Goal: Information Seeking & Learning: Learn about a topic

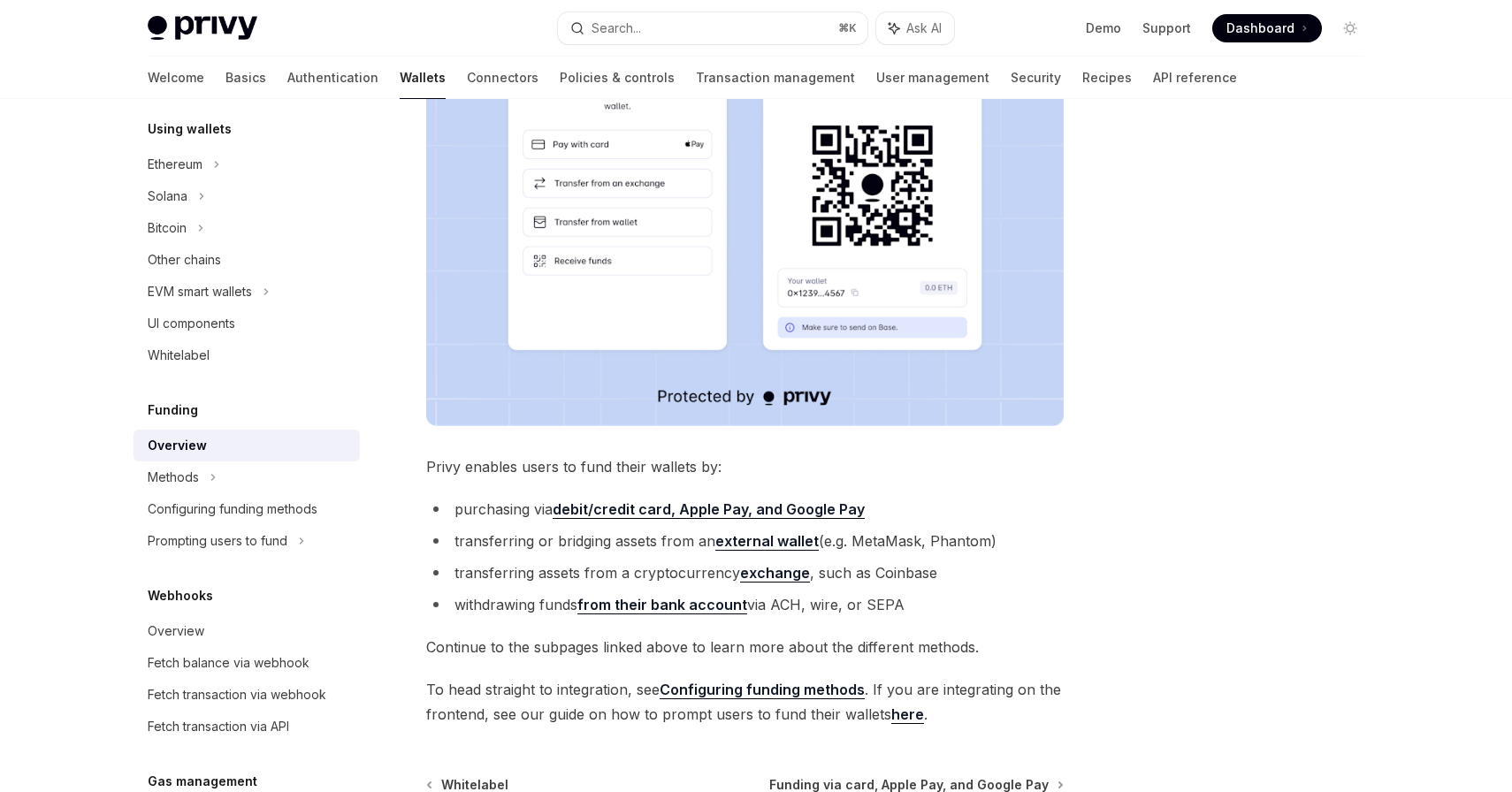
scroll to position [400, 0]
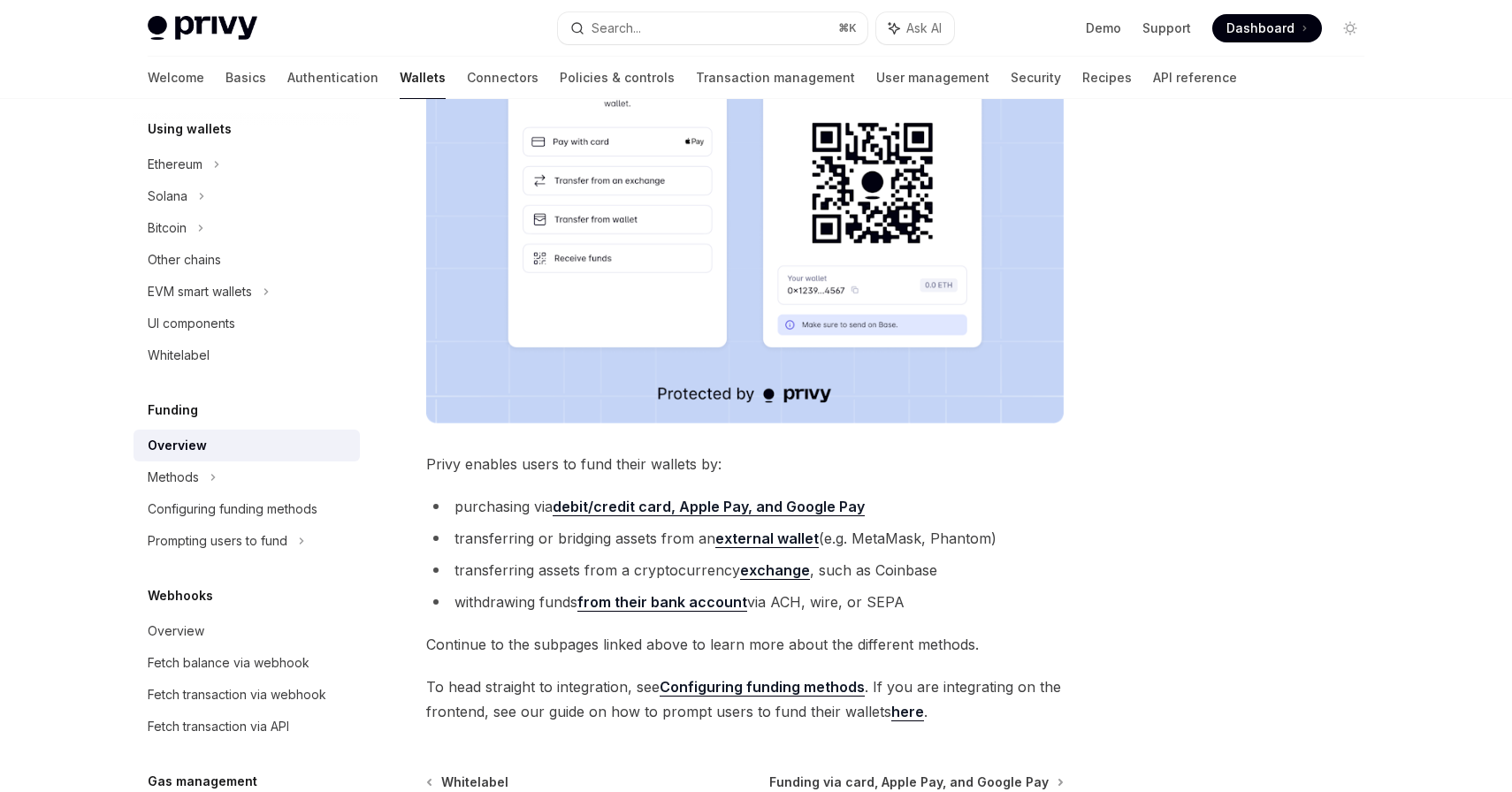
click at [835, 506] on strong "debit/credit card, Apple Pay, and Google Pay" at bounding box center [709, 507] width 312 height 18
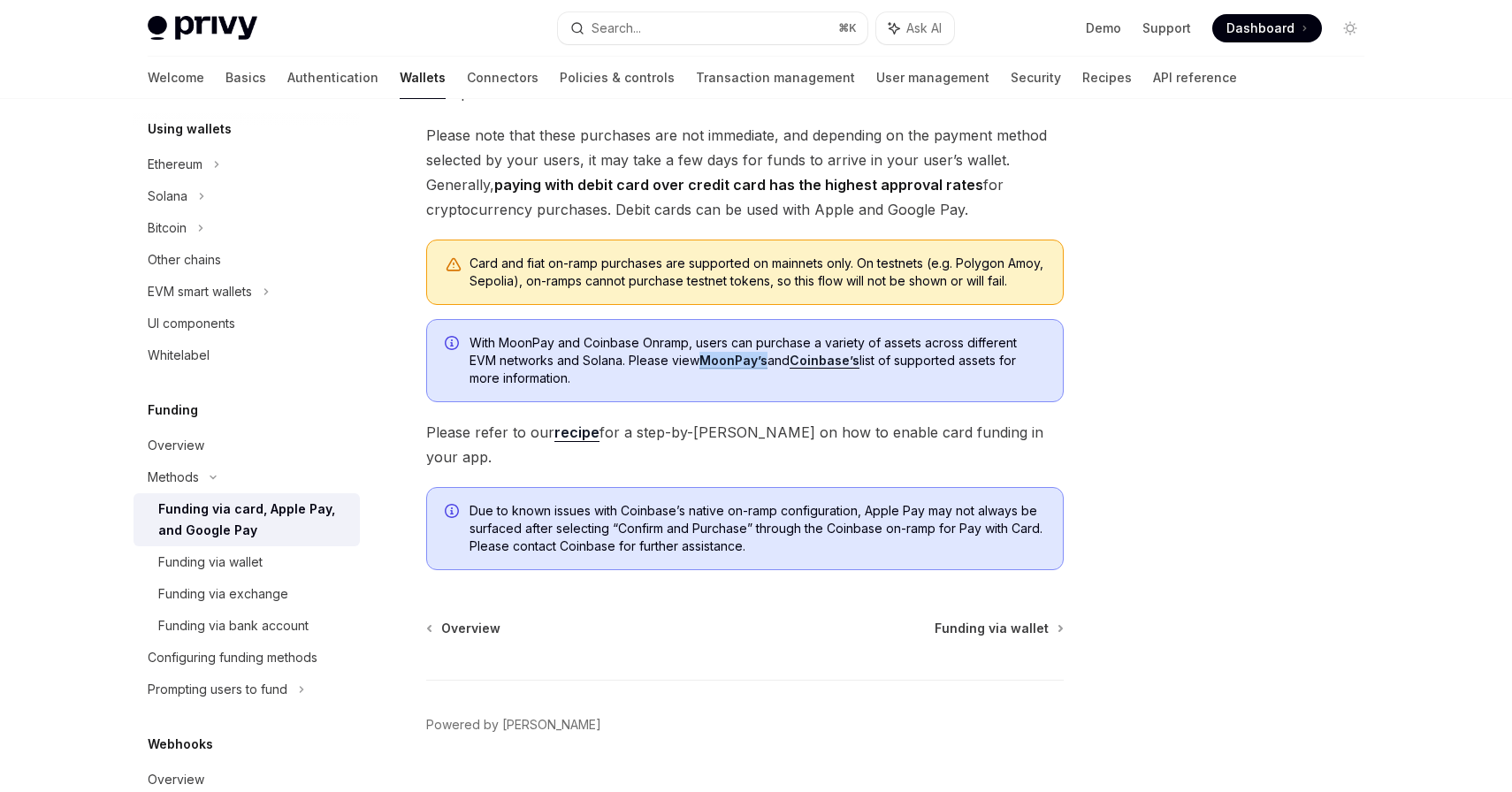
scroll to position [399, 0]
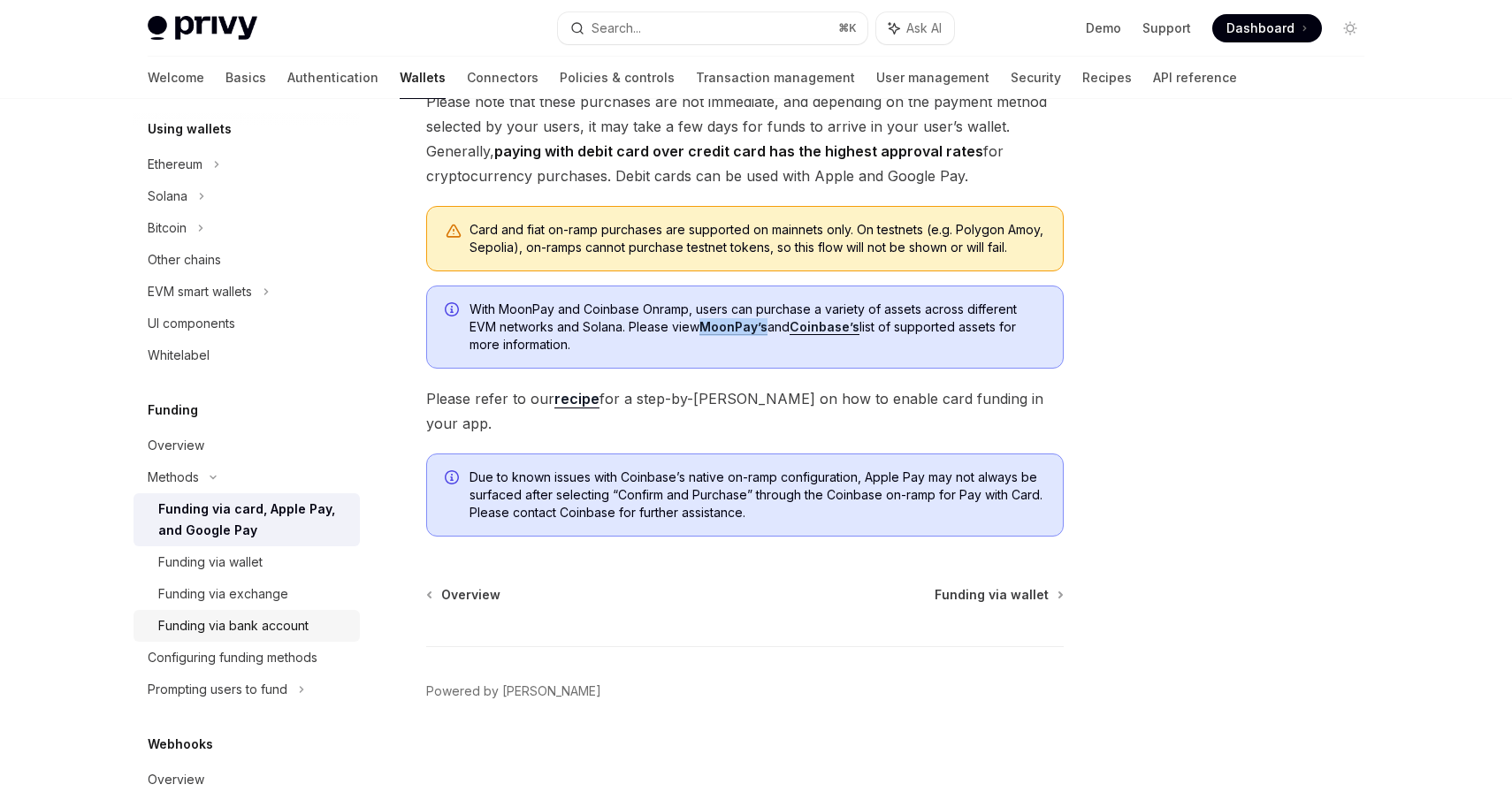
click at [297, 625] on div "Funding via bank account" at bounding box center [234, 626] width 150 height 22
type textarea "*"
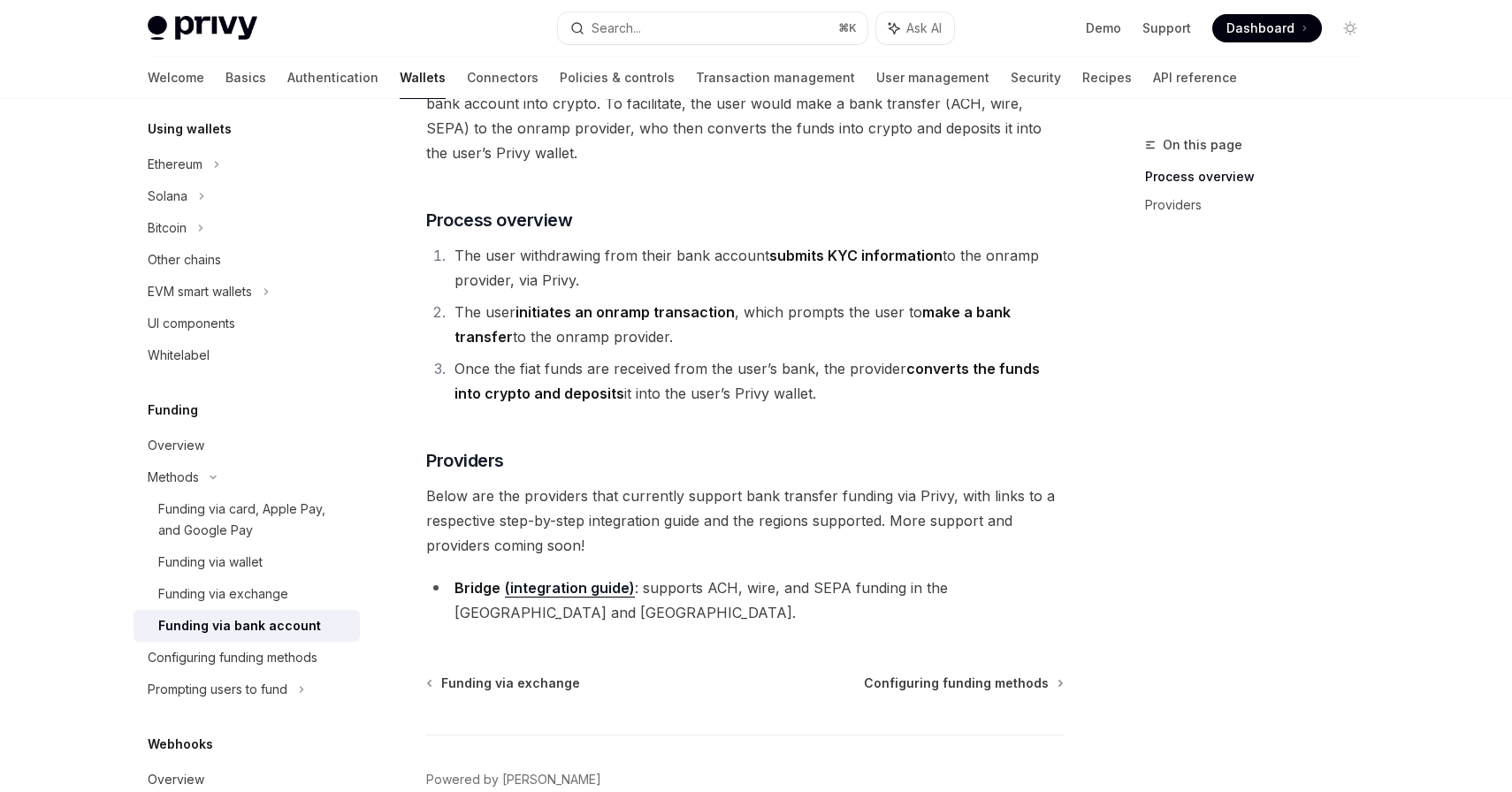
scroll to position [228, 0]
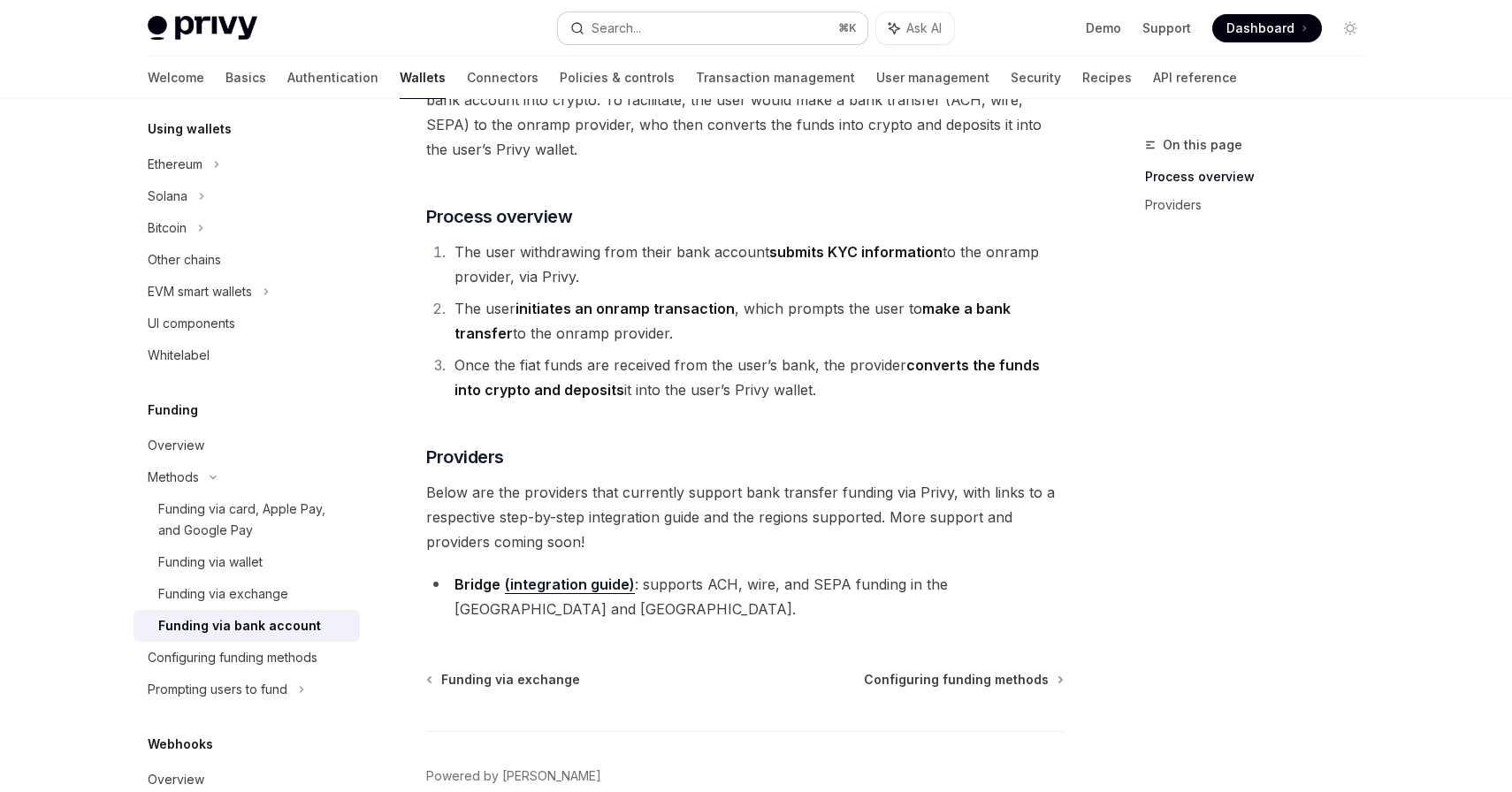
click at [663, 17] on button "Search... ⌘ K" at bounding box center [712, 29] width 309 height 32
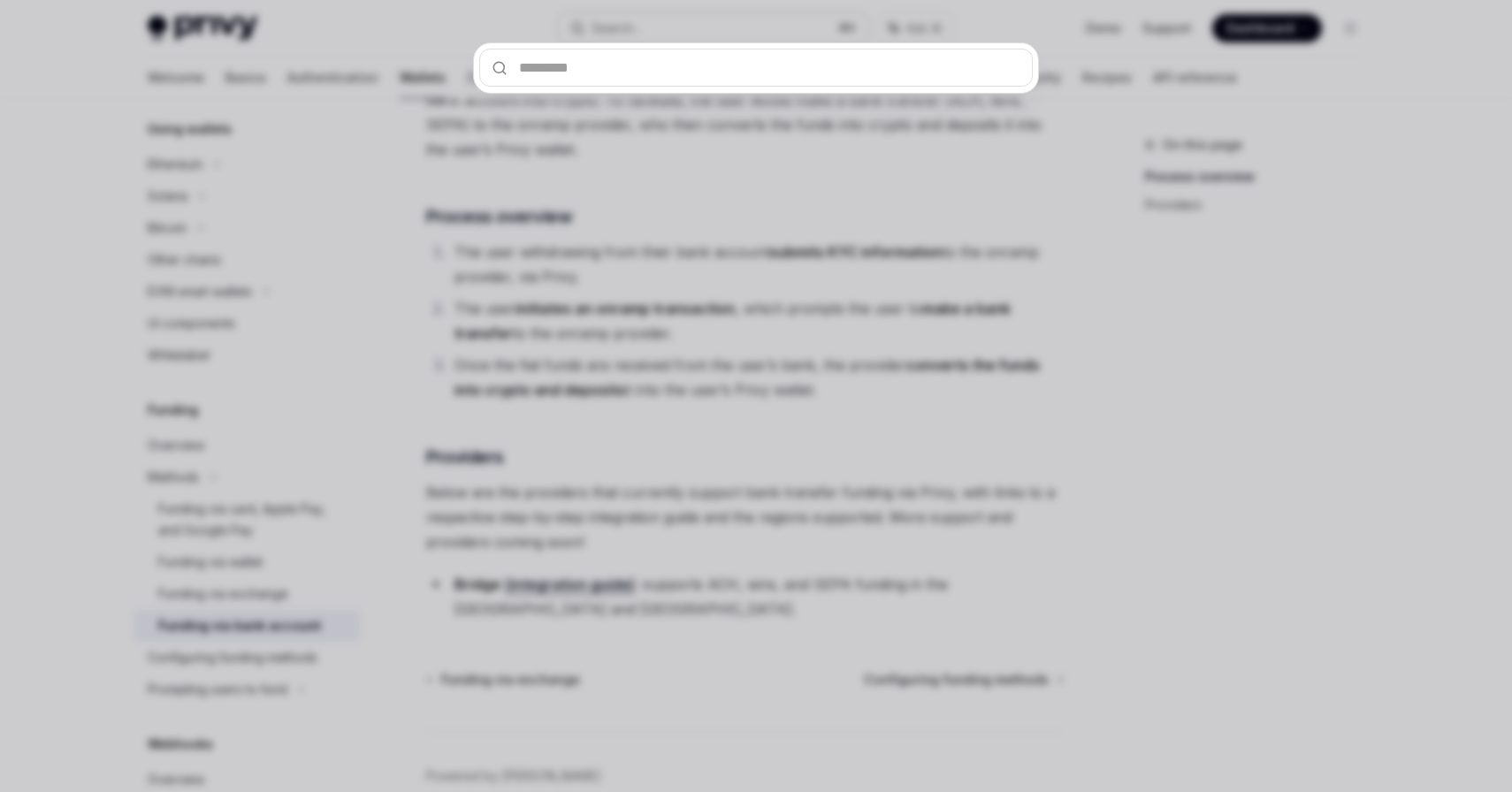
type input "*"
type textarea "*"
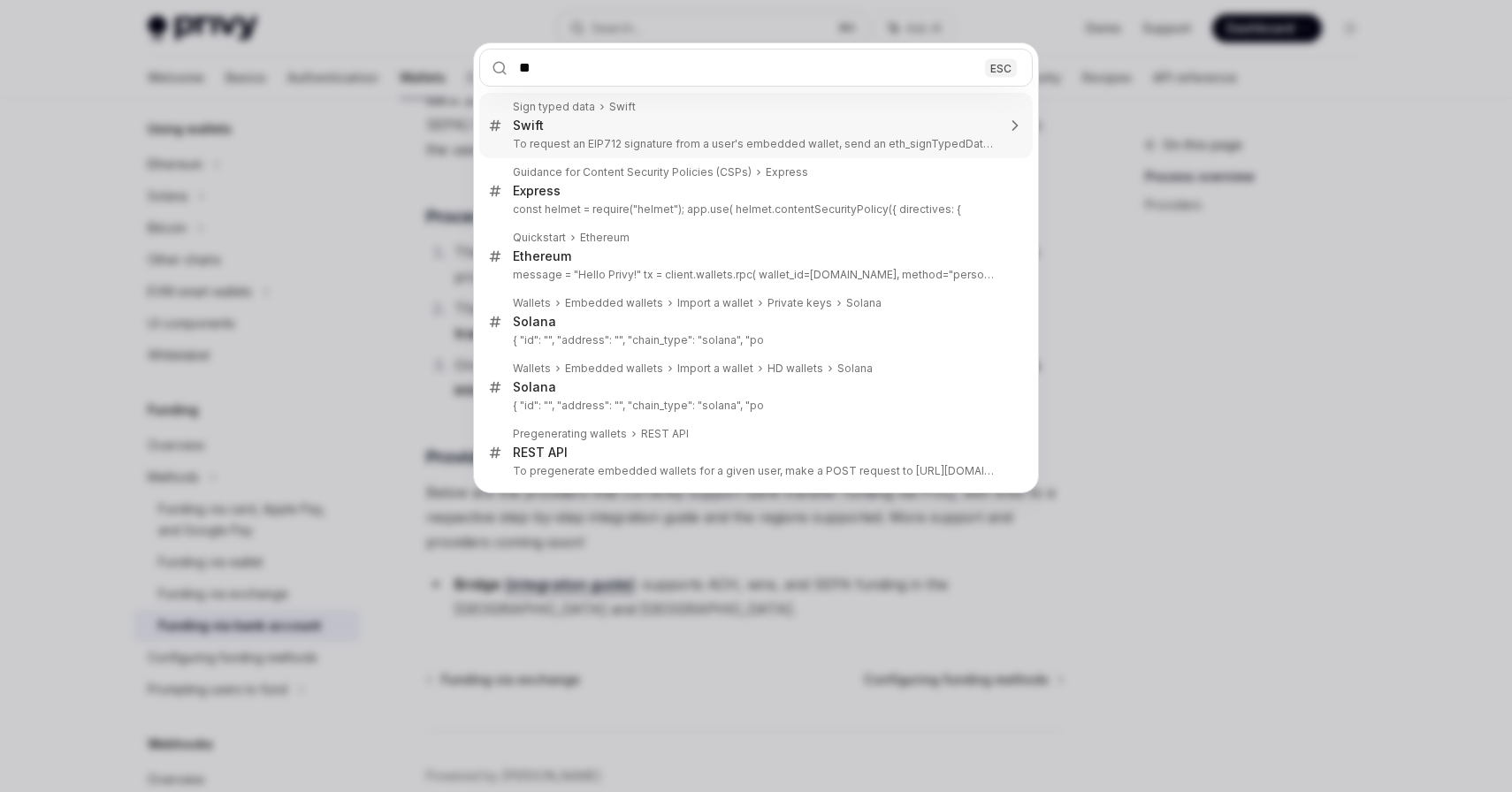
type input "*"
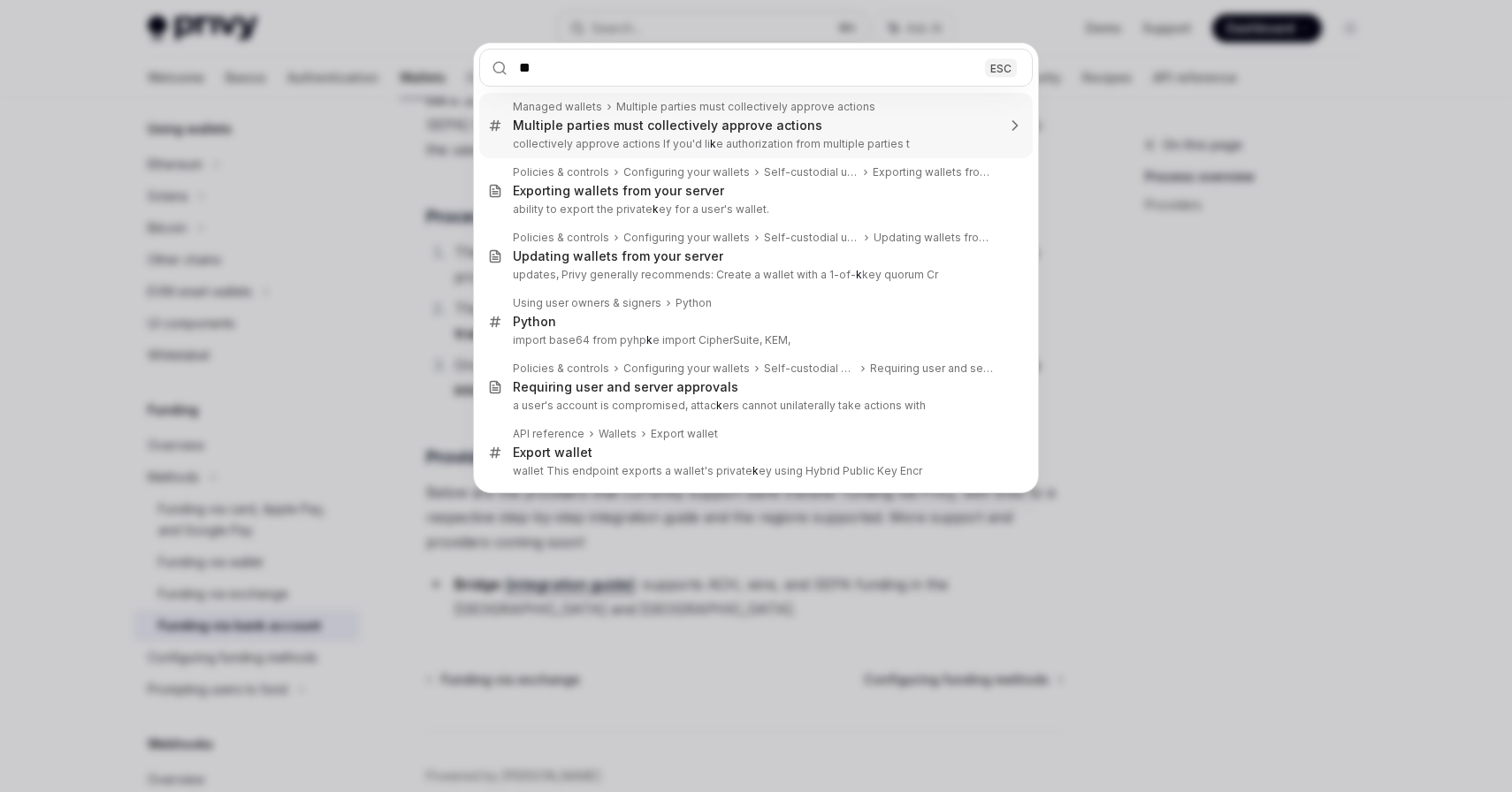
type input "***"
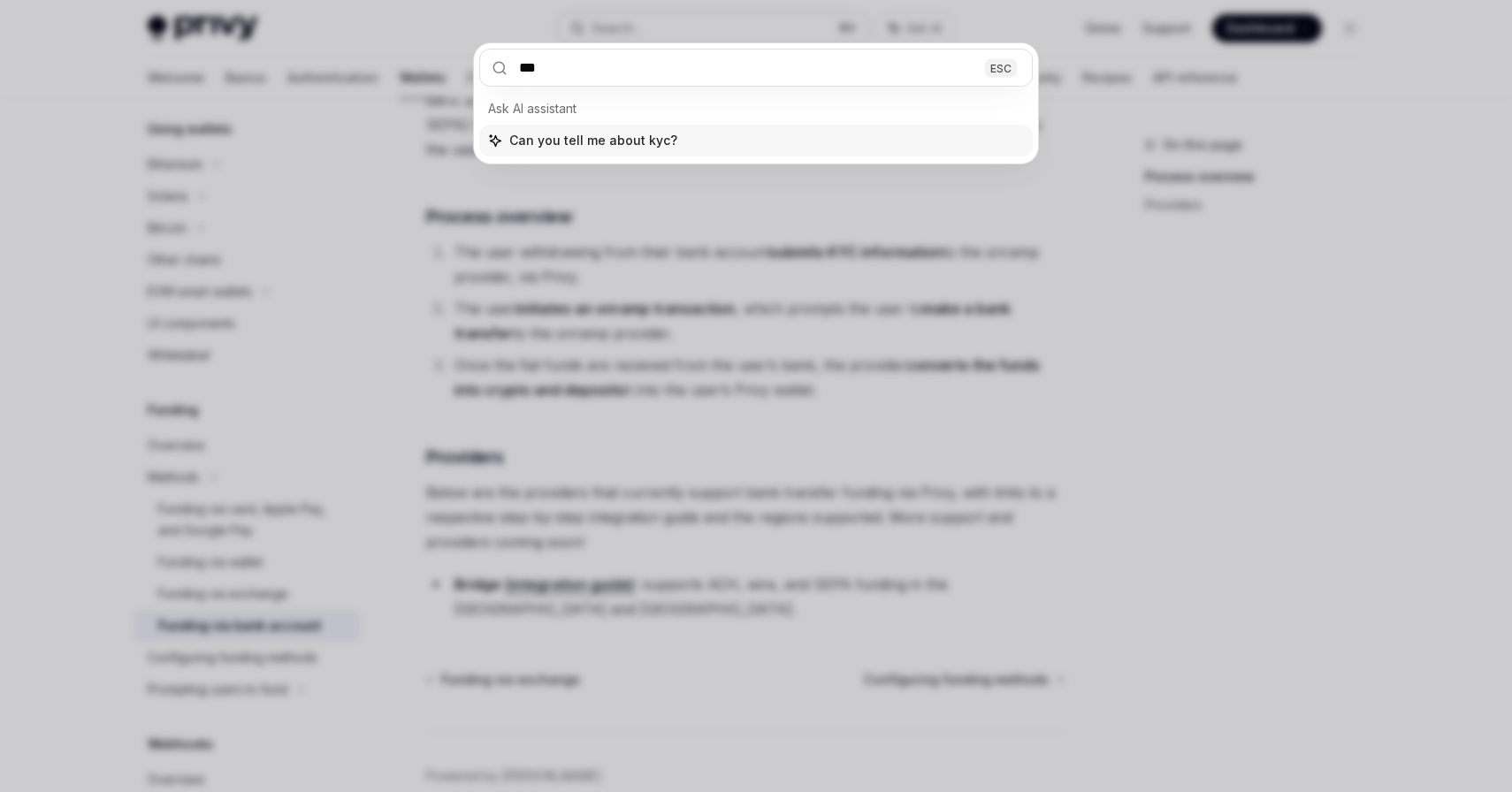
type textarea "*"
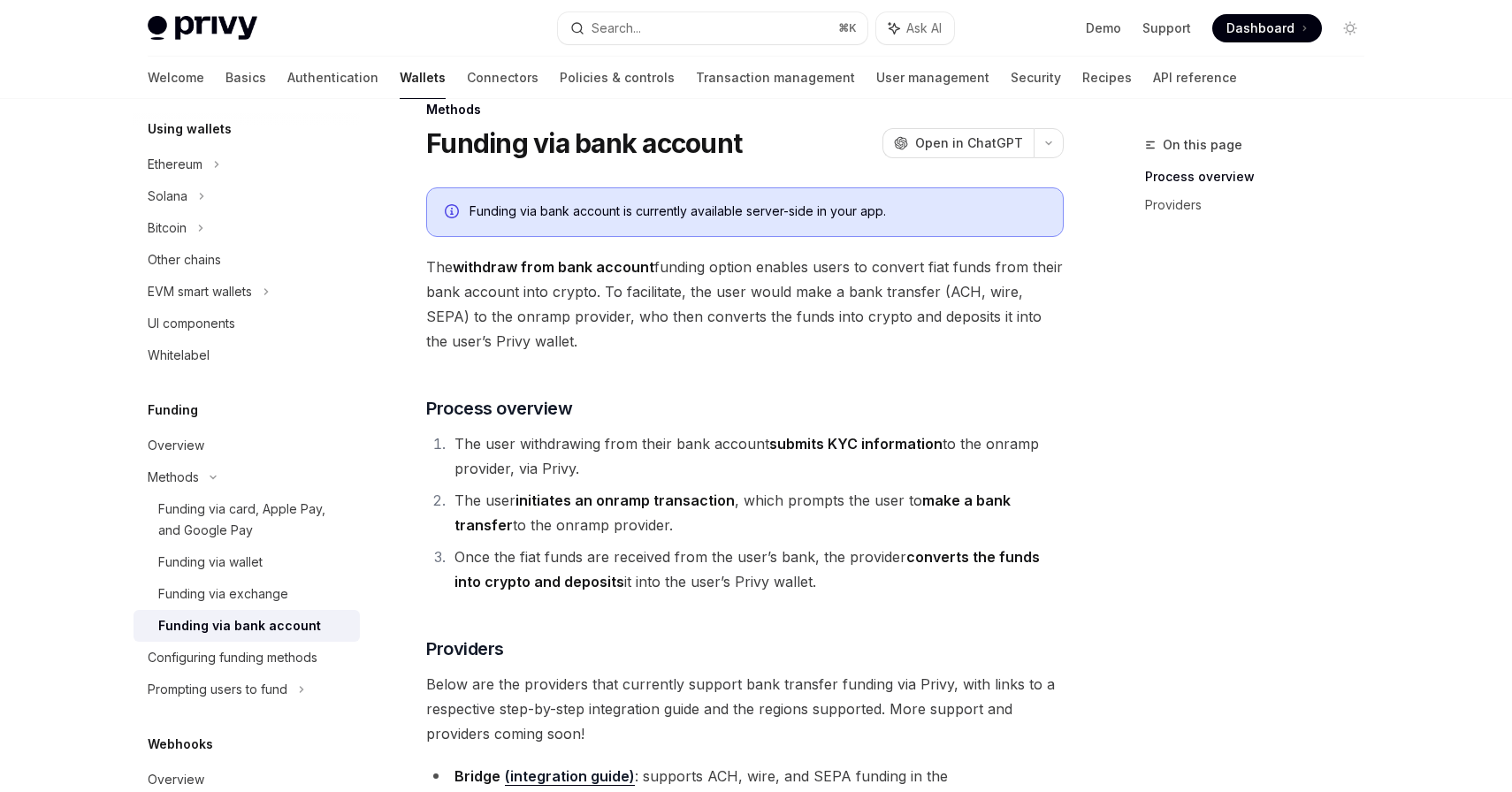
scroll to position [40, 0]
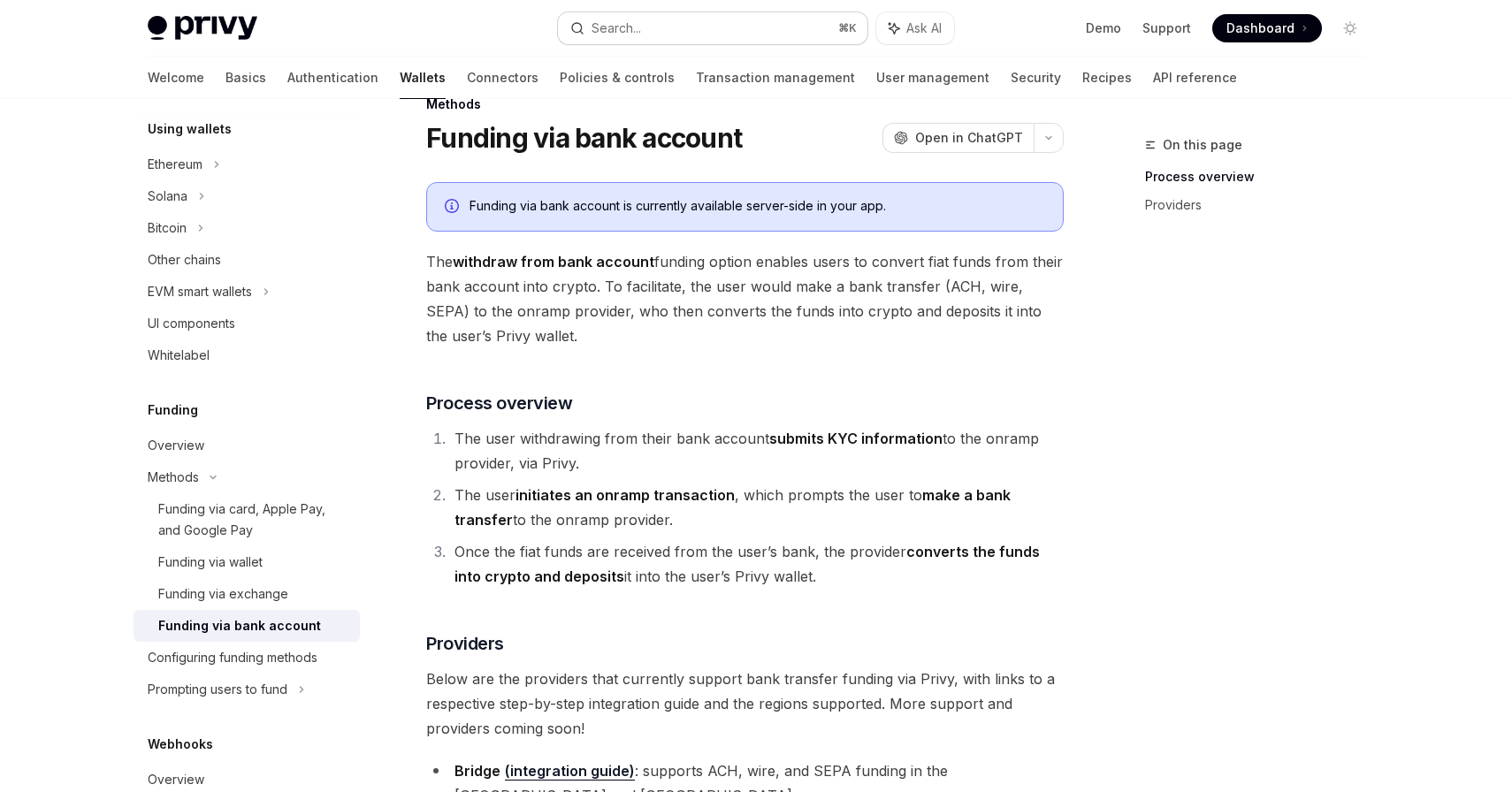
click at [675, 30] on button "Search... ⌘ K" at bounding box center [712, 29] width 309 height 32
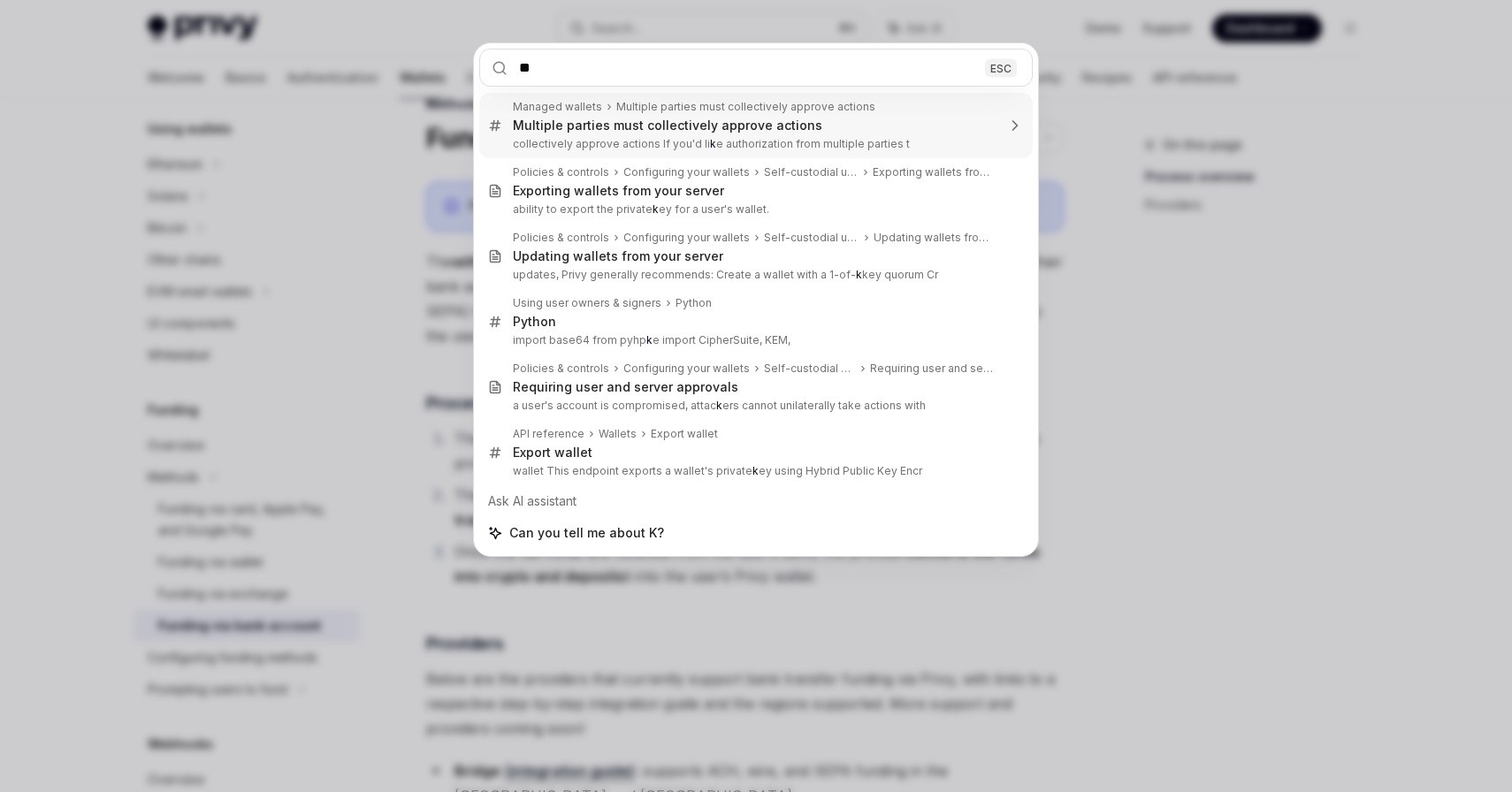
type input "***"
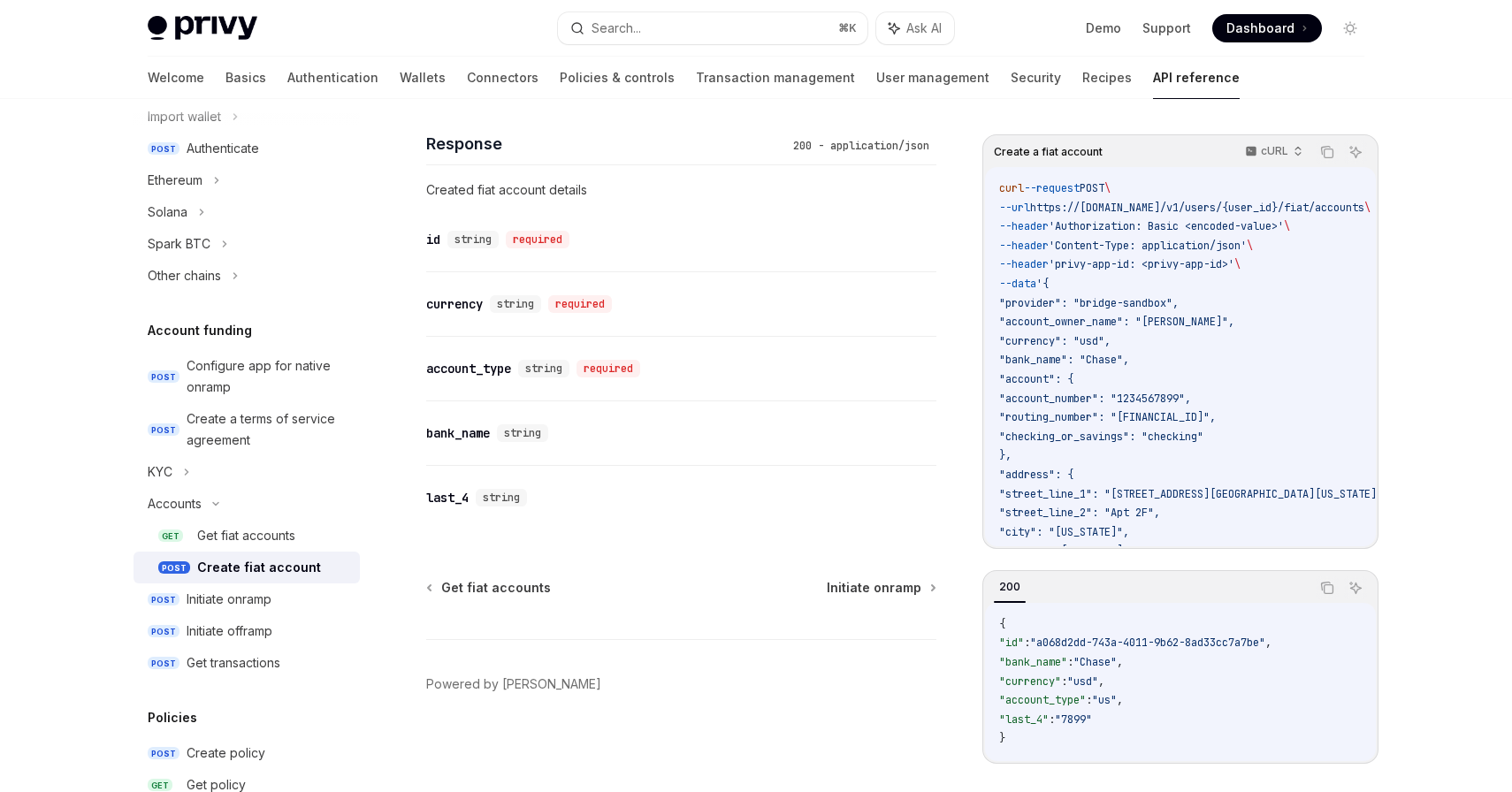
scroll to position [1876, 0]
click at [163, 478] on div "KYC" at bounding box center [160, 472] width 25 height 22
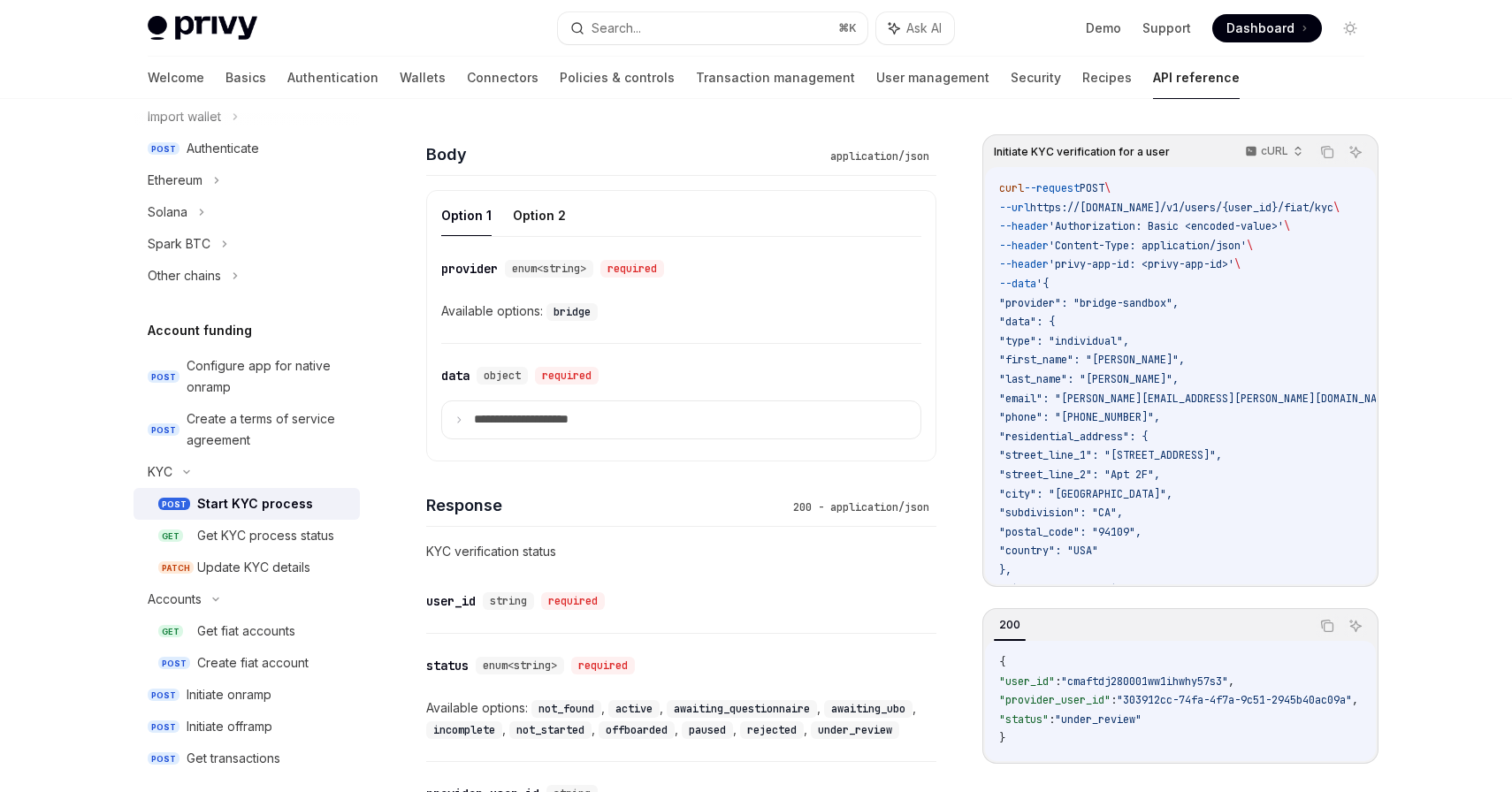
scroll to position [755, 0]
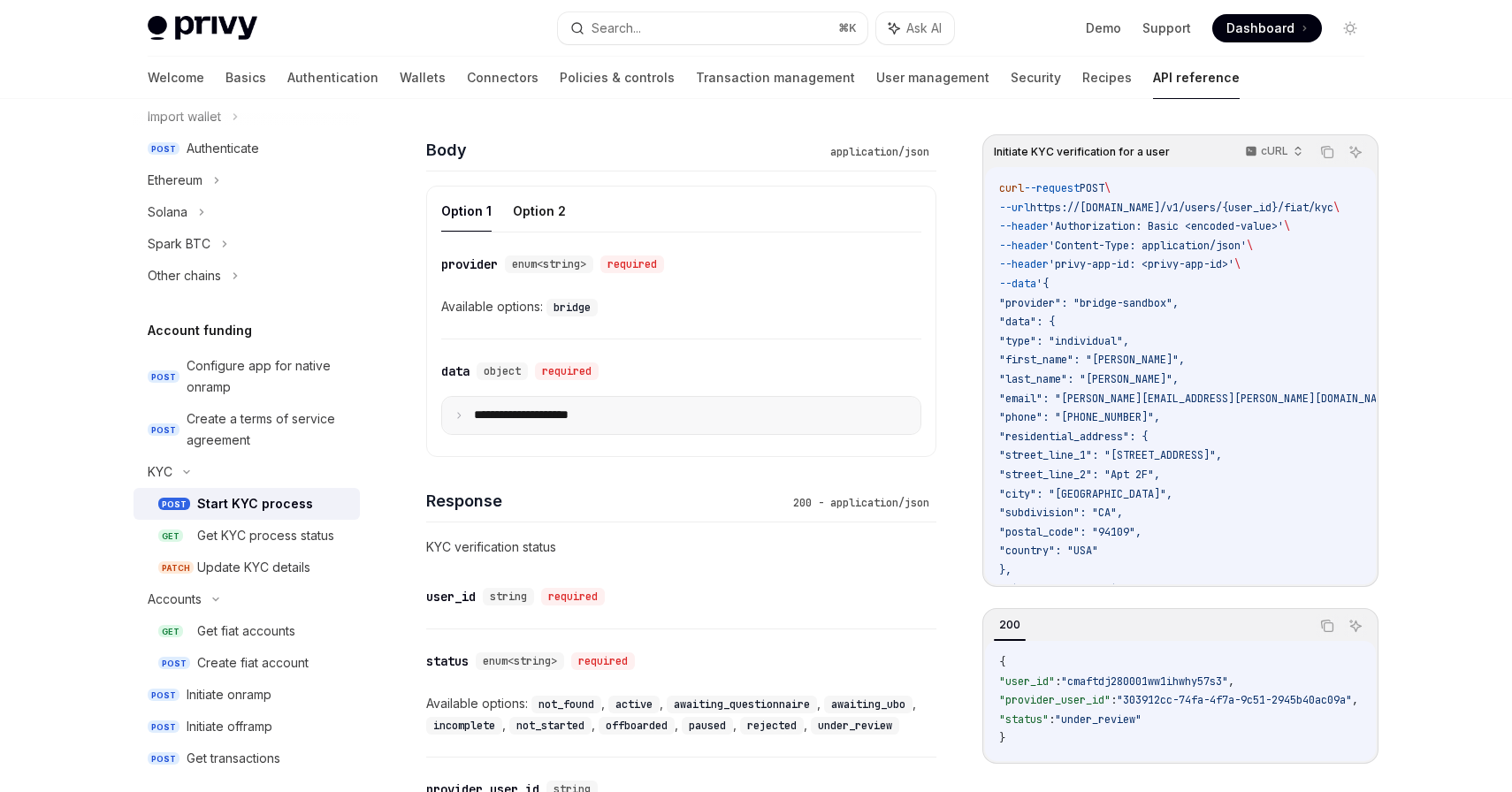
click at [461, 418] on icon at bounding box center [459, 416] width 9 height 9
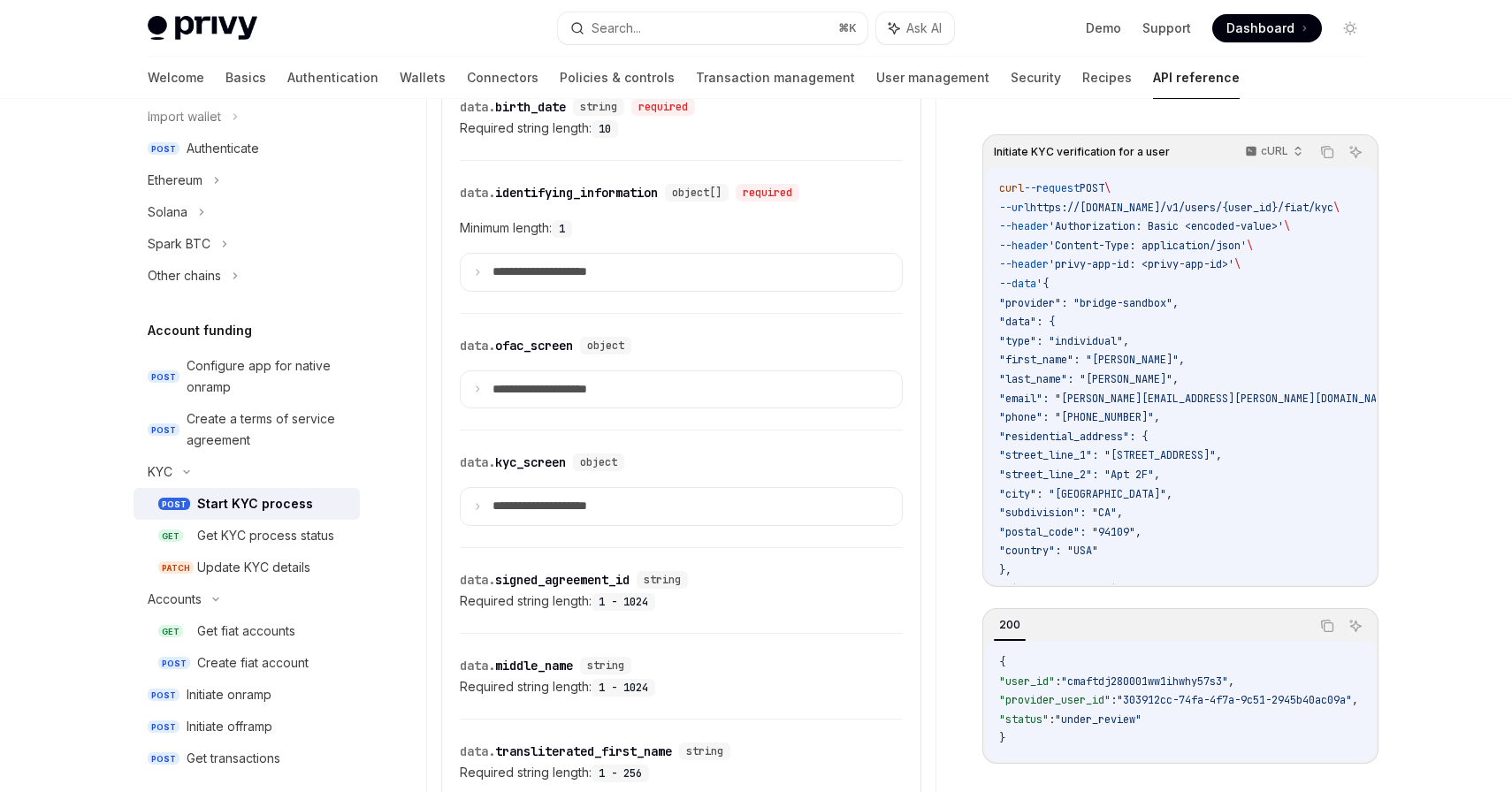
scroll to position [1597, 0]
click at [531, 392] on p "**********" at bounding box center [554, 389] width 123 height 16
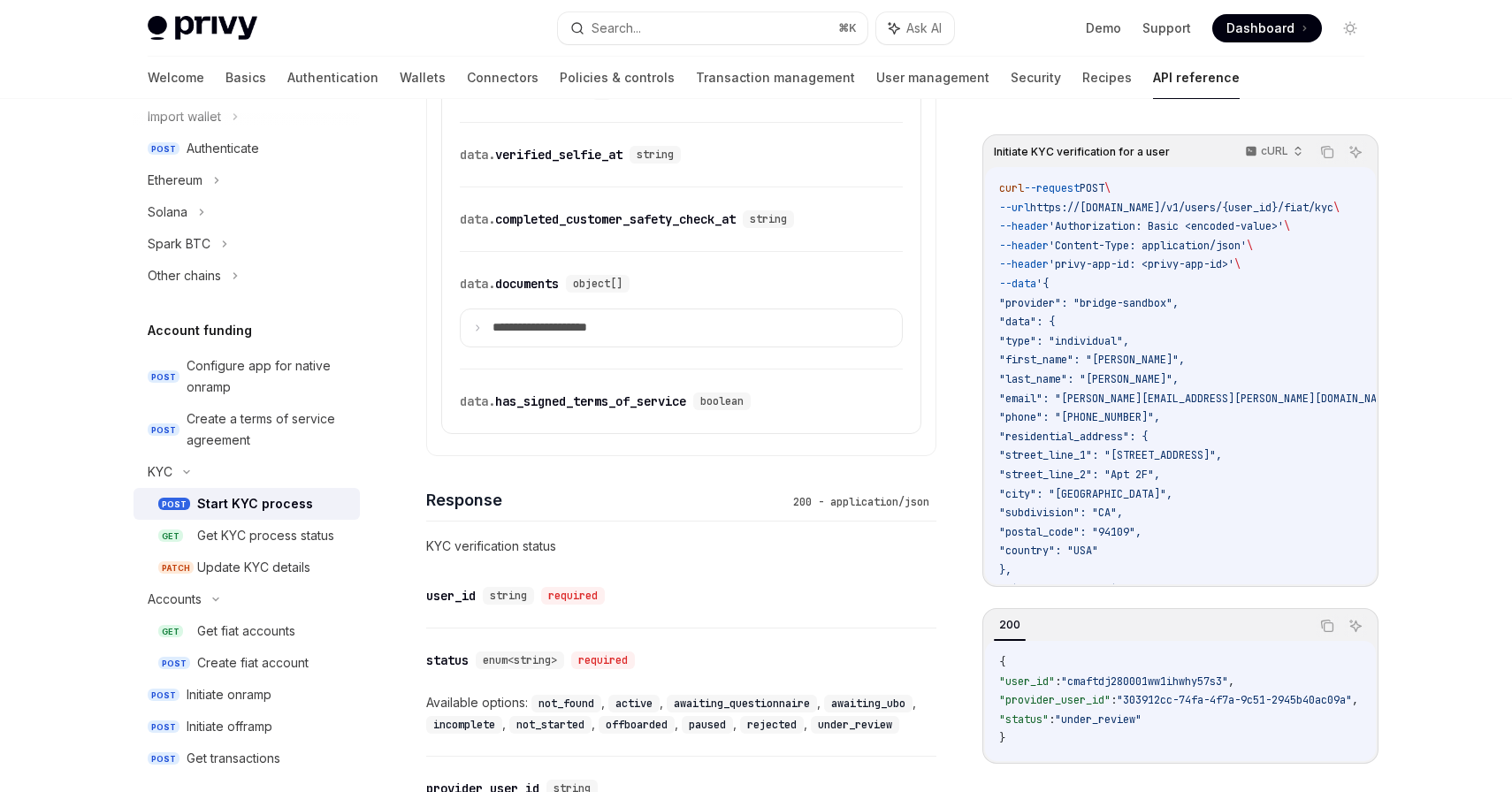
scroll to position [3258, 0]
click at [574, 331] on p "**********" at bounding box center [554, 325] width 123 height 16
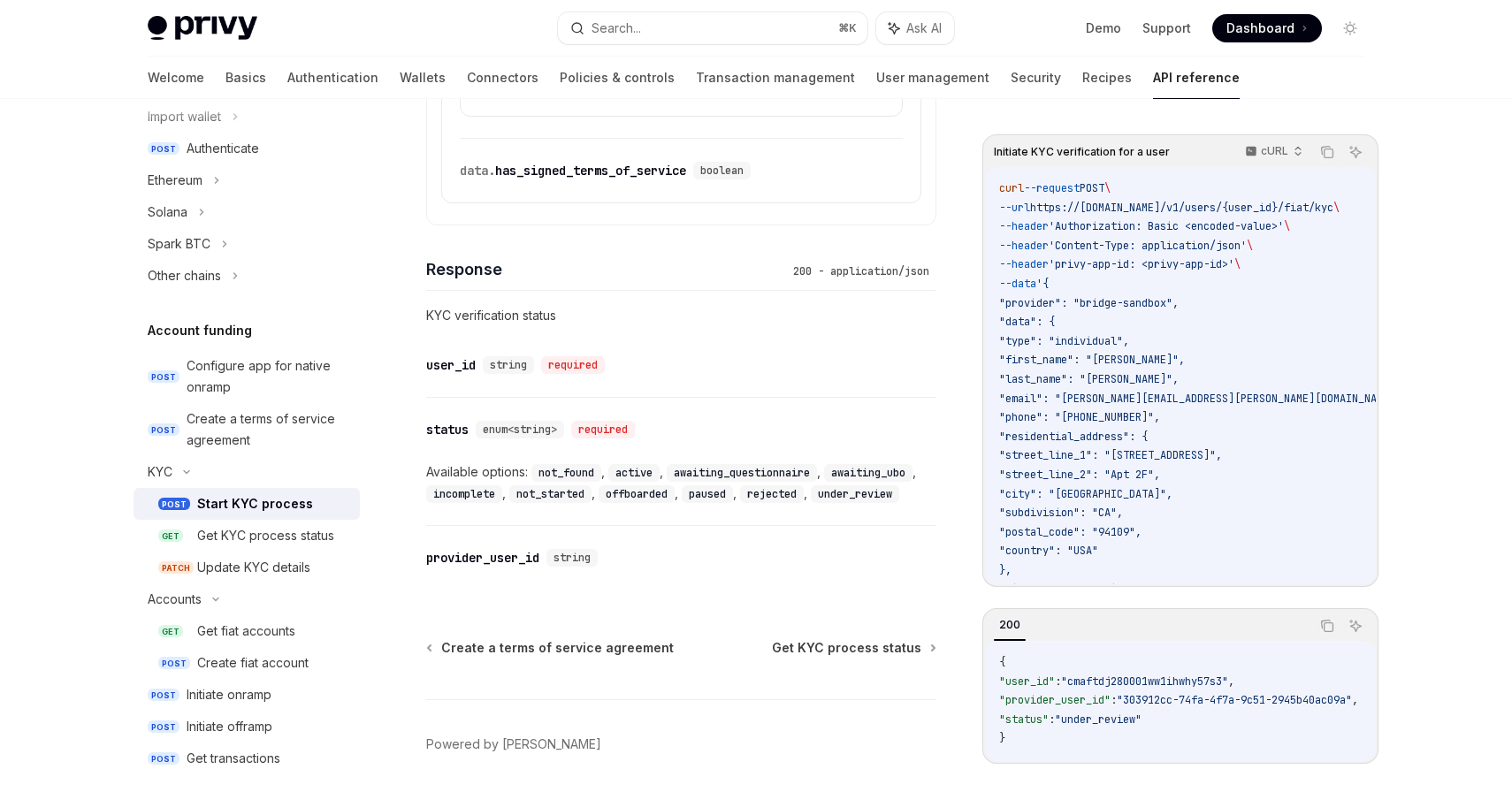
scroll to position [3803, 0]
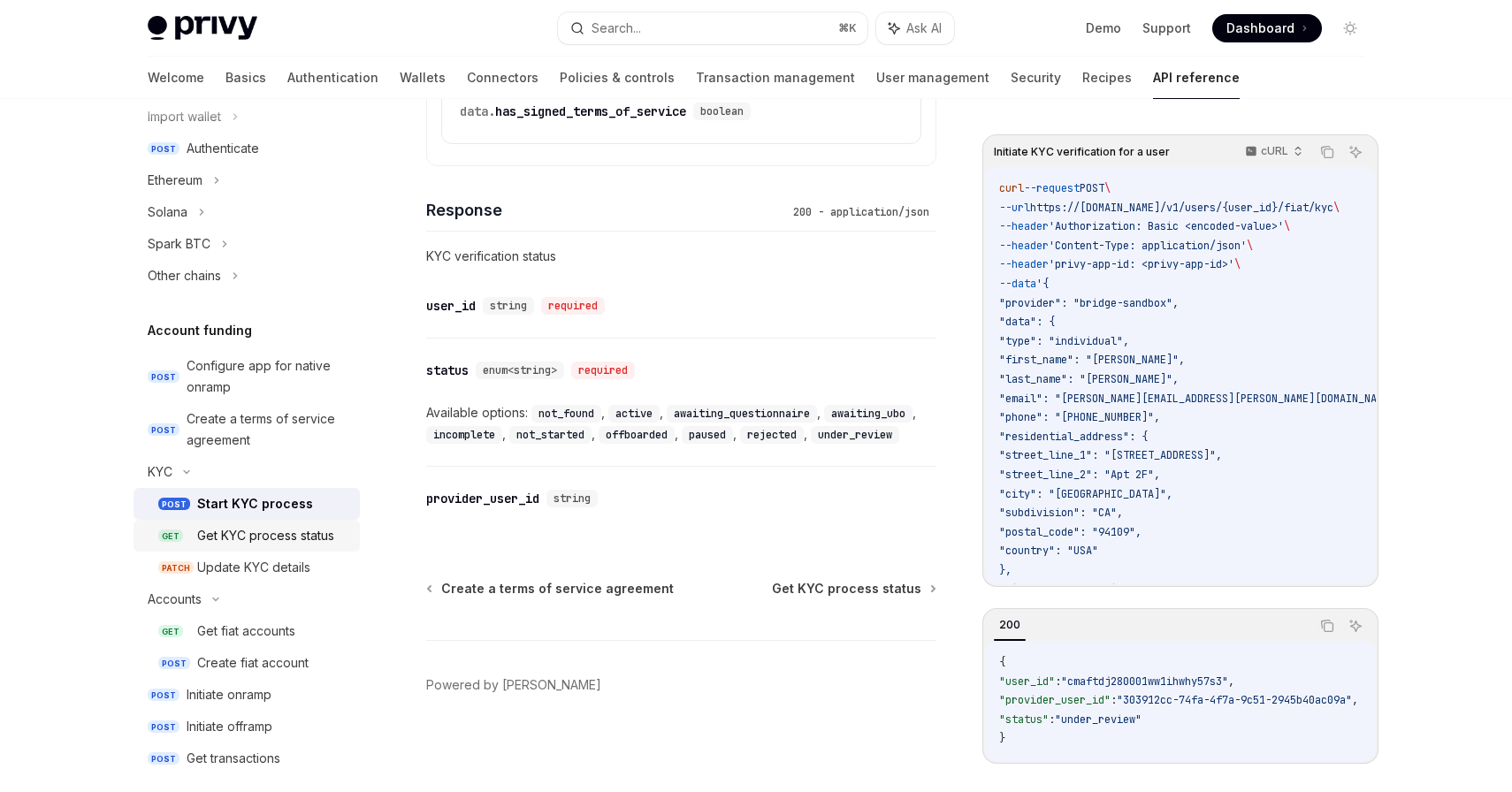
click at [291, 534] on div "Get KYC process status" at bounding box center [265, 536] width 137 height 22
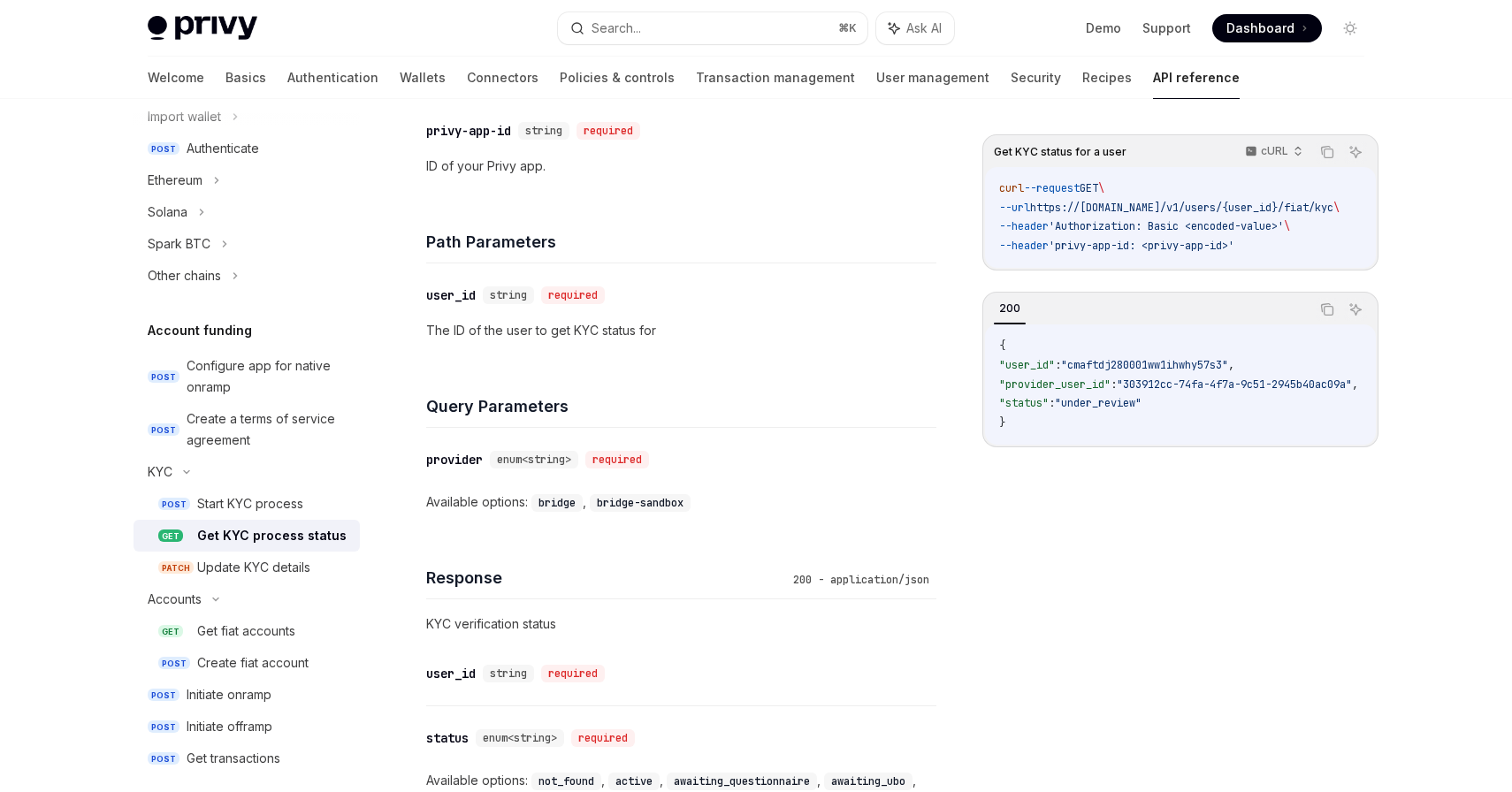
scroll to position [500, 0]
click at [259, 694] on div "Initiate onramp" at bounding box center [228, 695] width 85 height 22
type textarea "*"
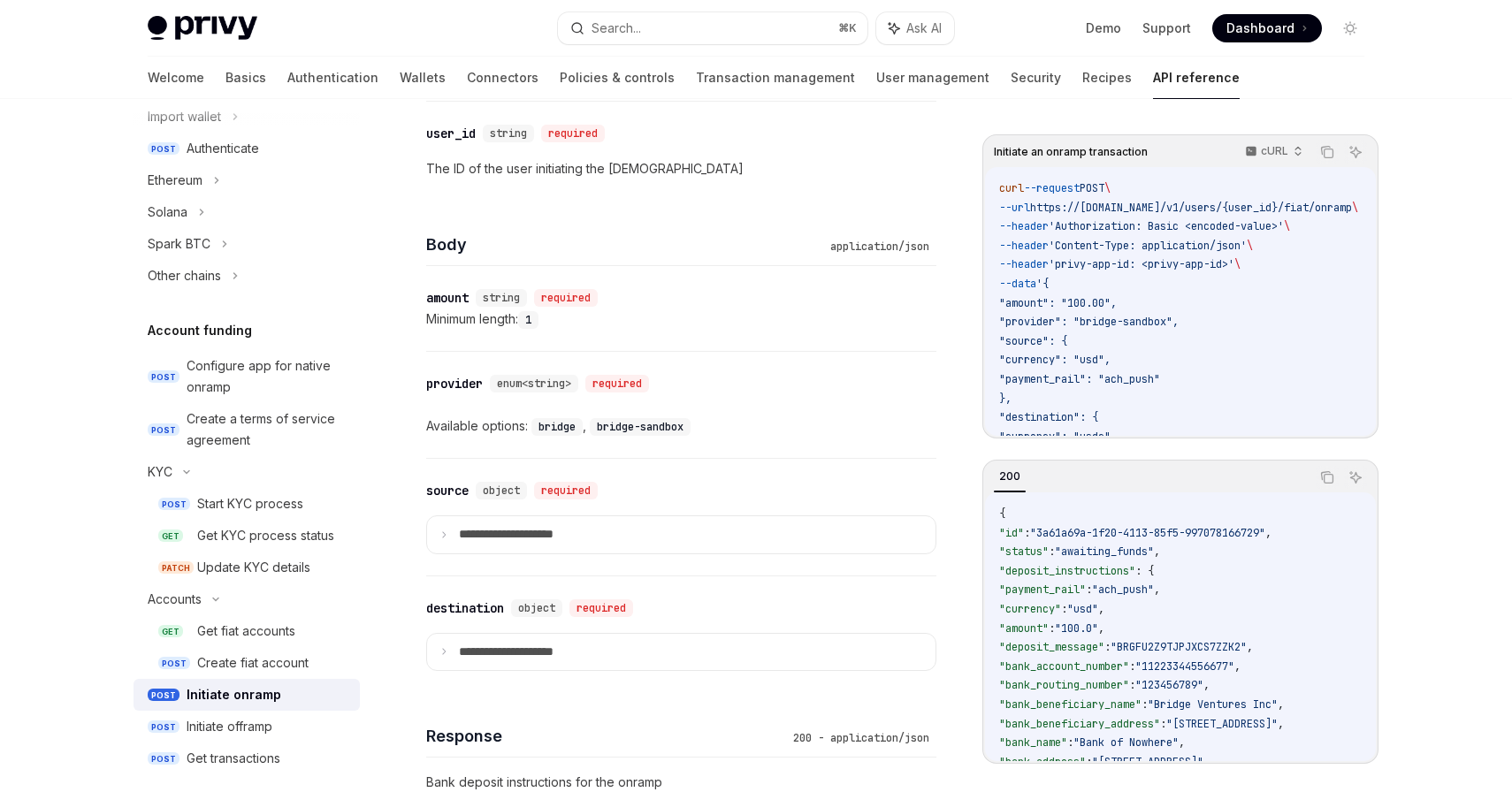
scroll to position [662, 0]
click at [667, 529] on summary "**********" at bounding box center [681, 532] width 508 height 37
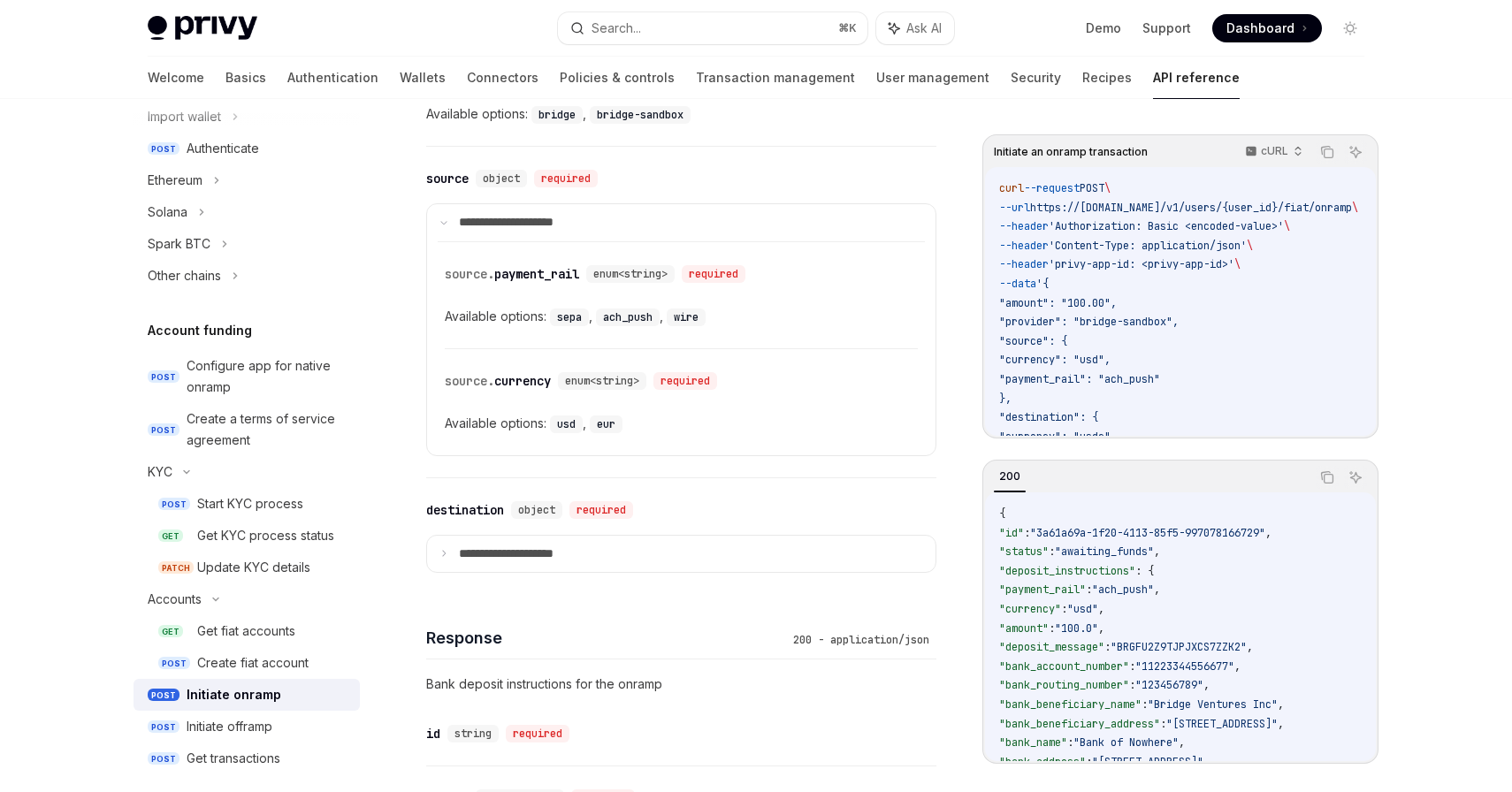
scroll to position [1010, 0]
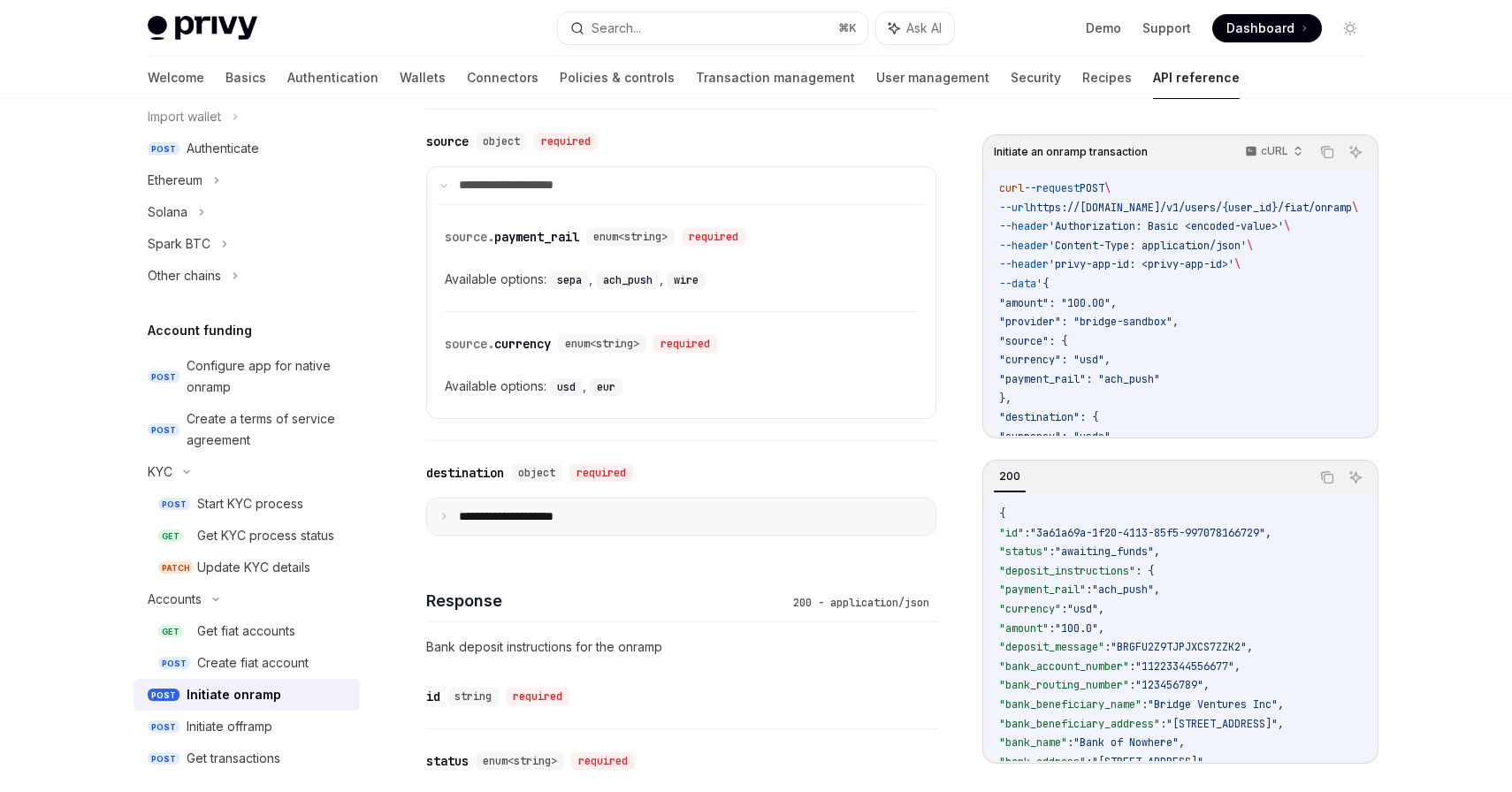
click at [649, 521] on summary "**********" at bounding box center [681, 517] width 508 height 37
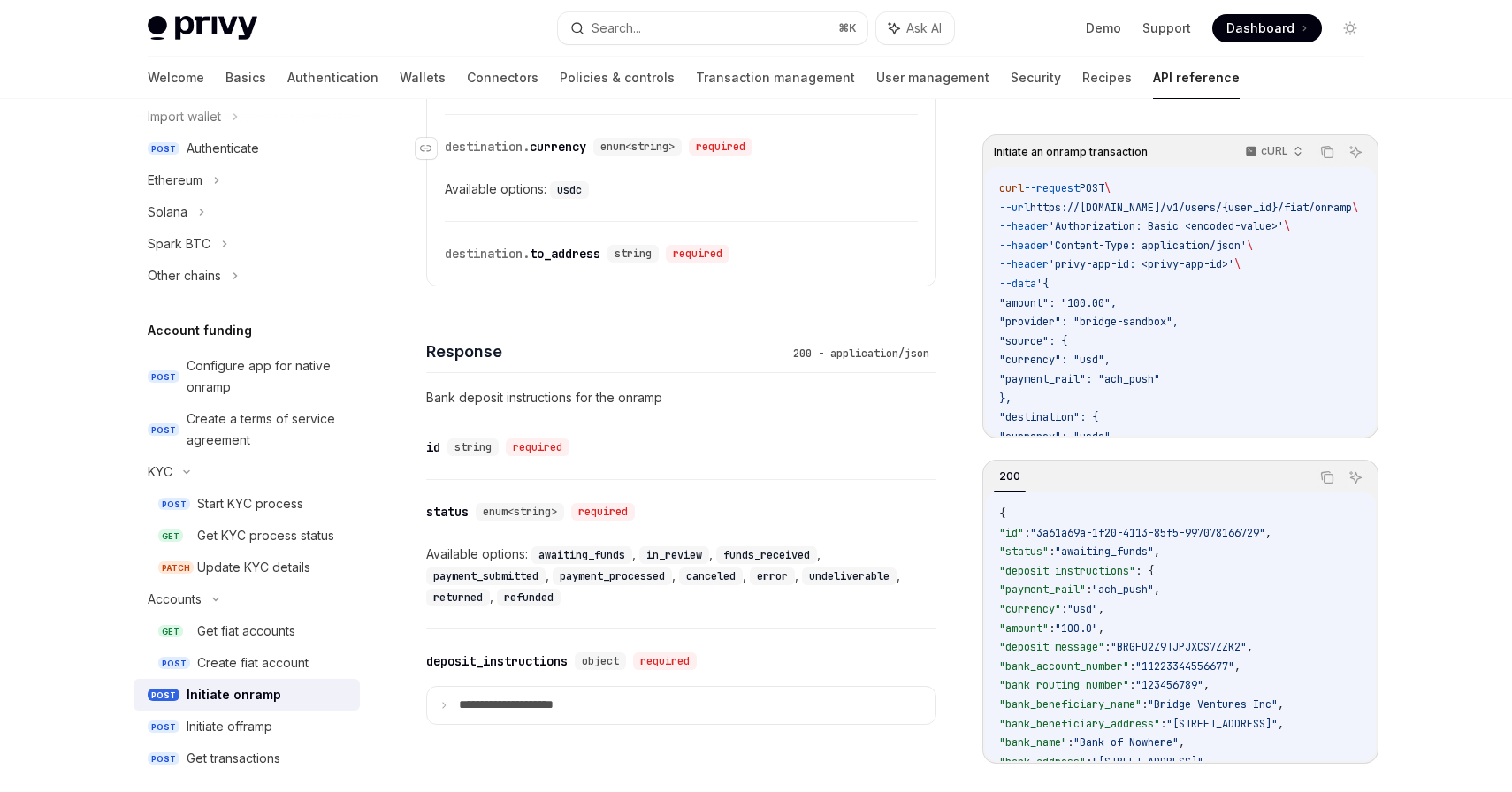
scroll to position [1540, 0]
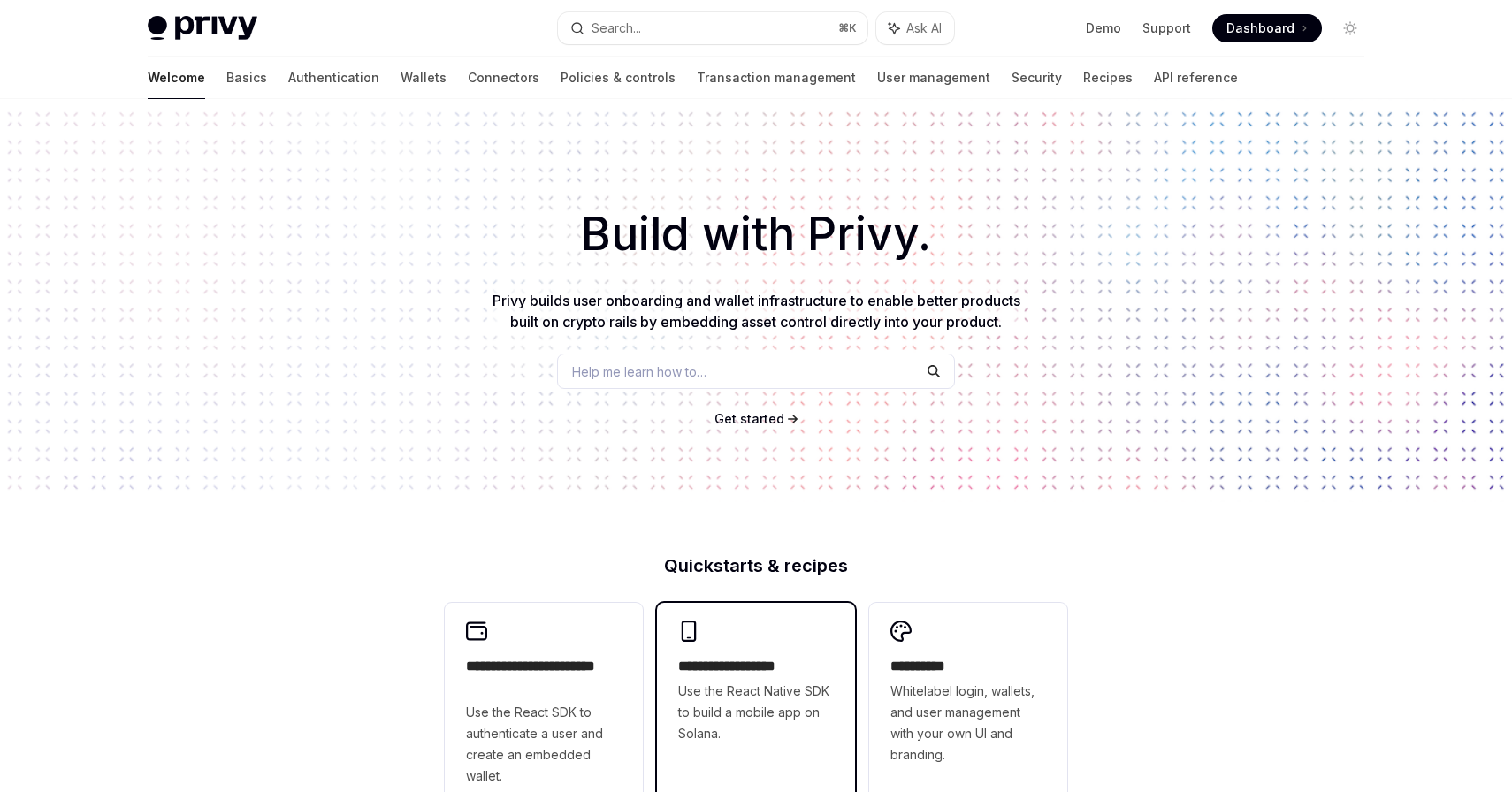
click at [714, 677] on h2 "**********" at bounding box center [756, 667] width 156 height 22
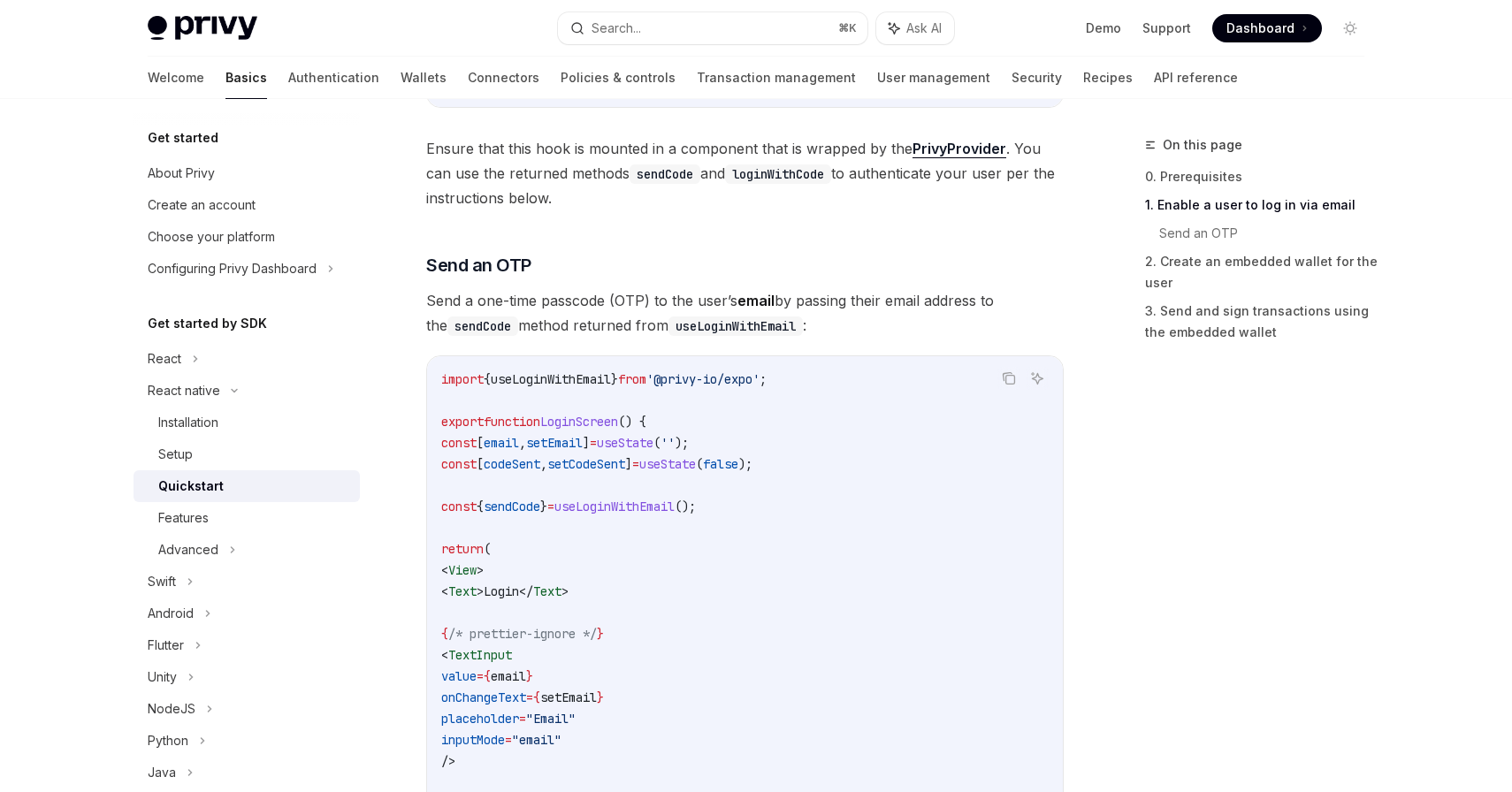
scroll to position [601, 0]
click at [204, 400] on div "React native" at bounding box center [184, 391] width 73 height 22
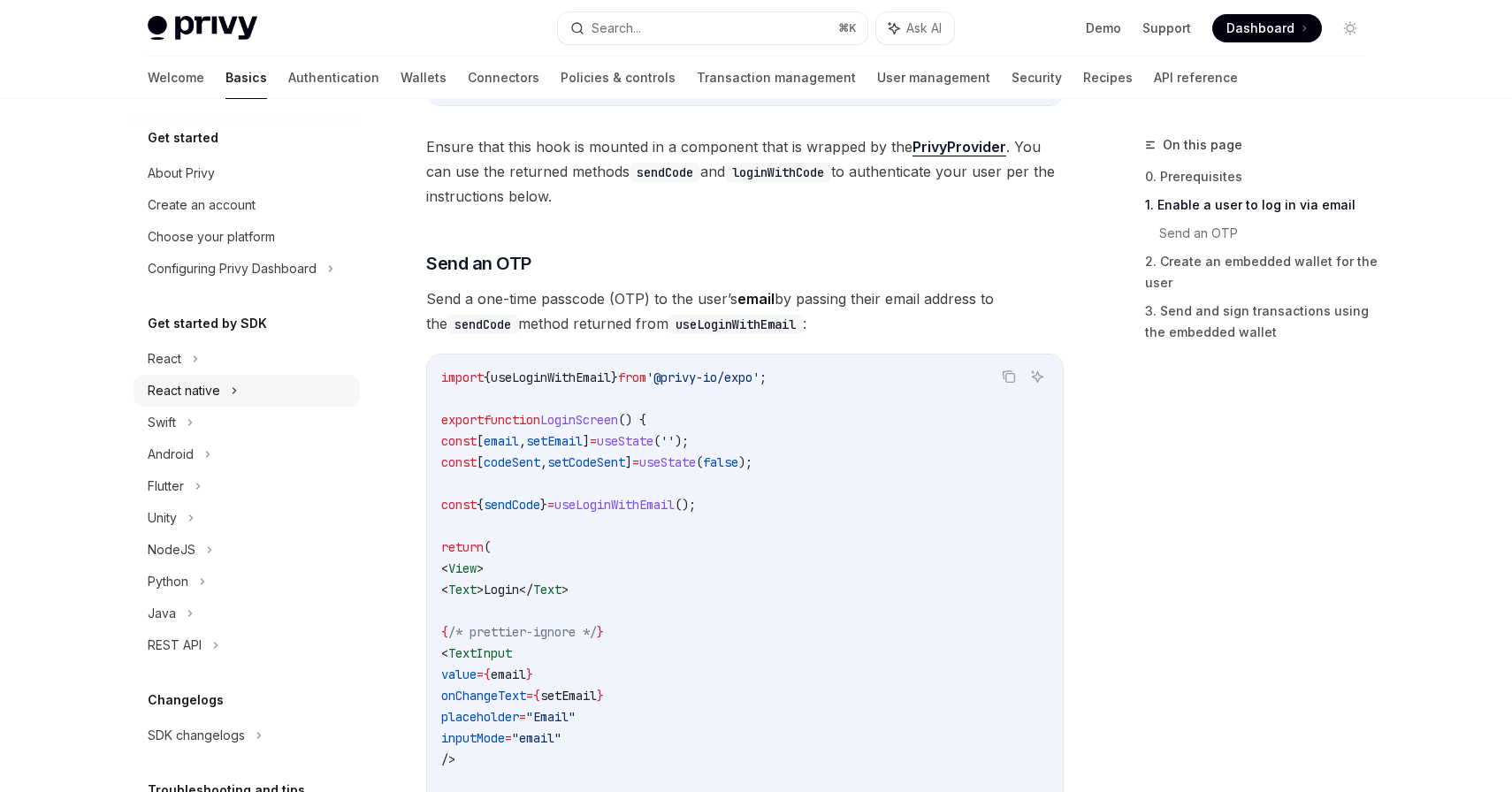
click at [205, 398] on div "React native" at bounding box center [184, 391] width 73 height 22
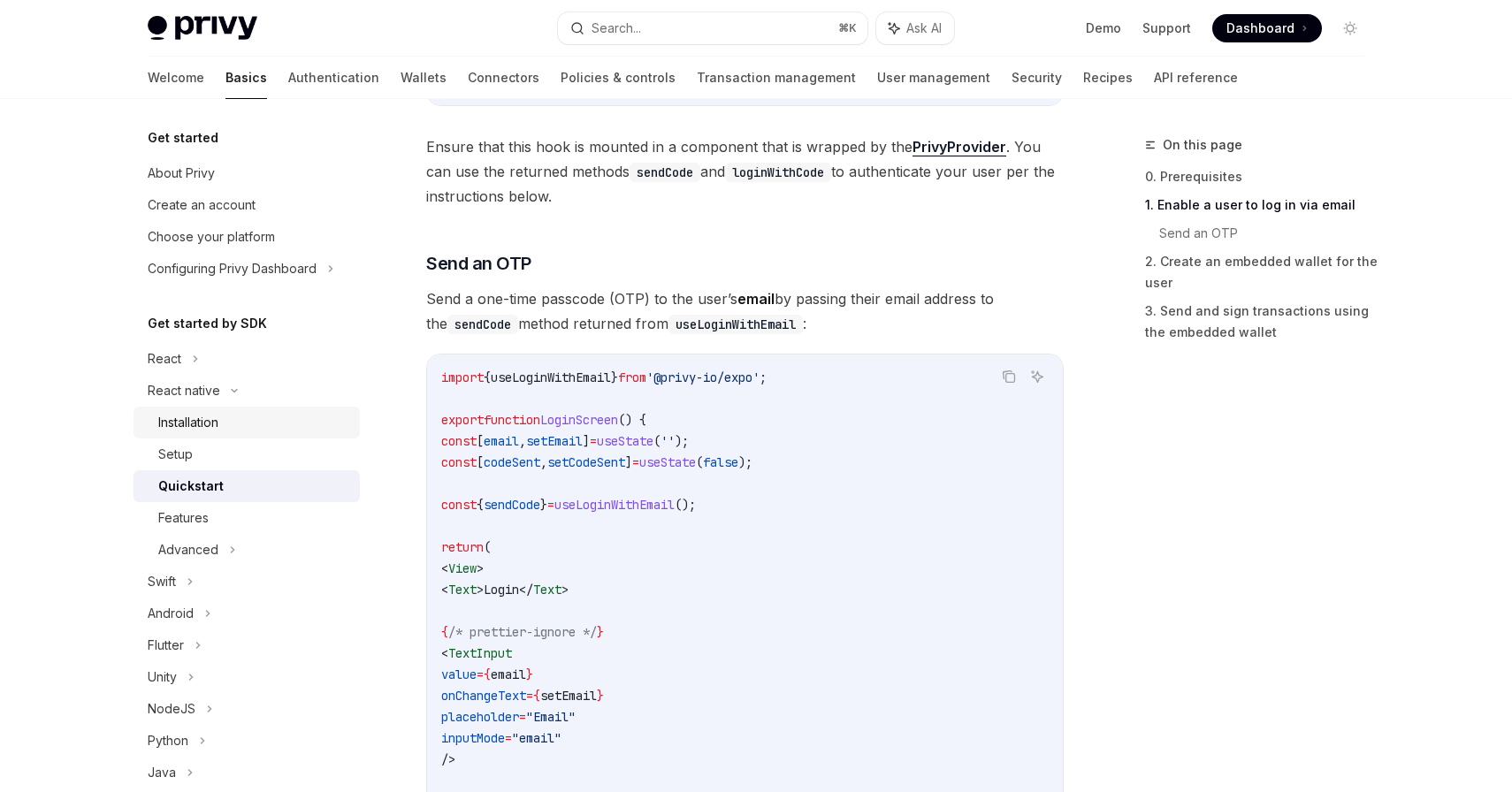
click at [198, 422] on div "Installation" at bounding box center [188, 423] width 60 height 22
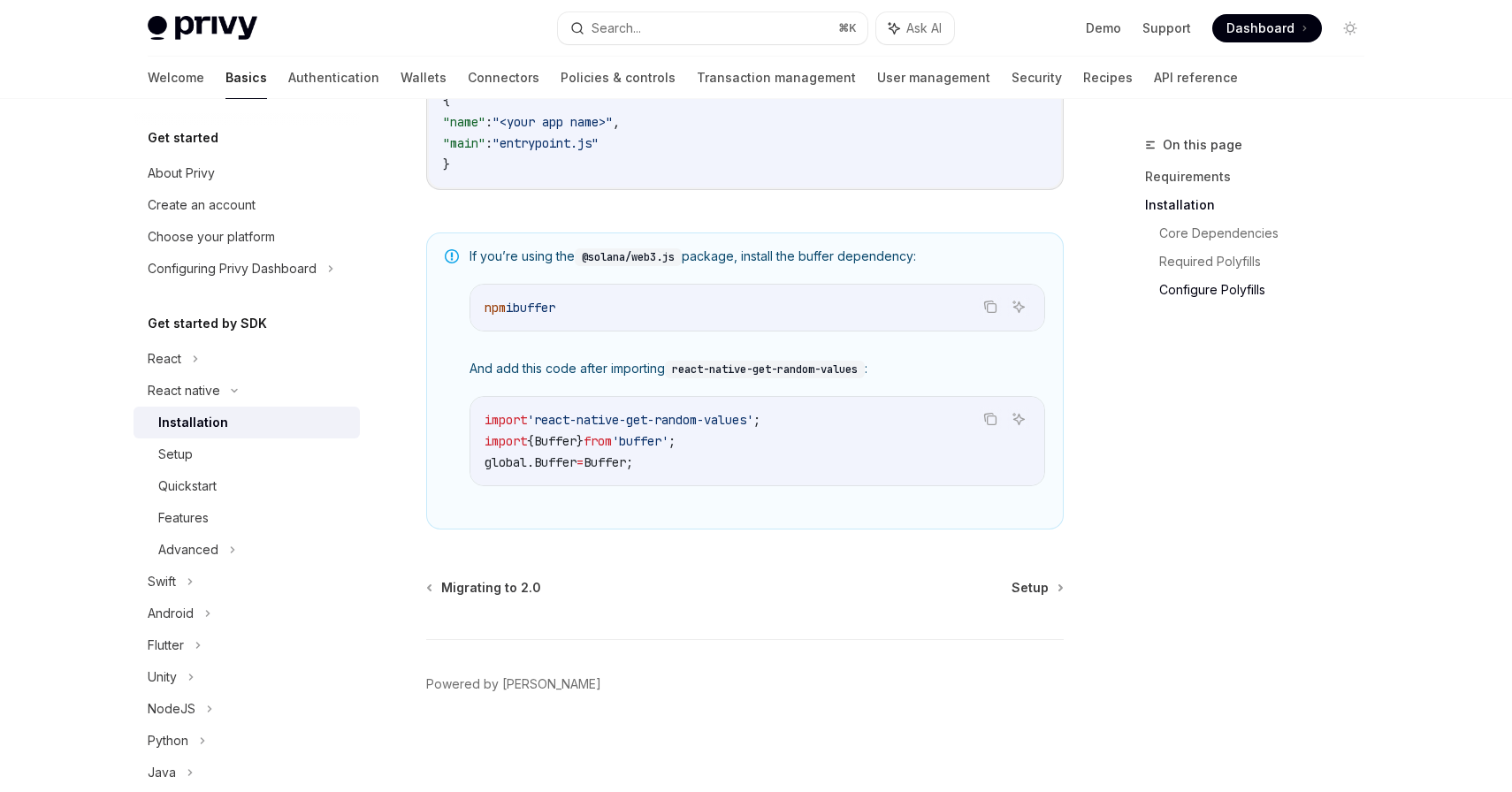
scroll to position [1231, 0]
click at [322, 458] on div "Setup" at bounding box center [253, 454] width 191 height 22
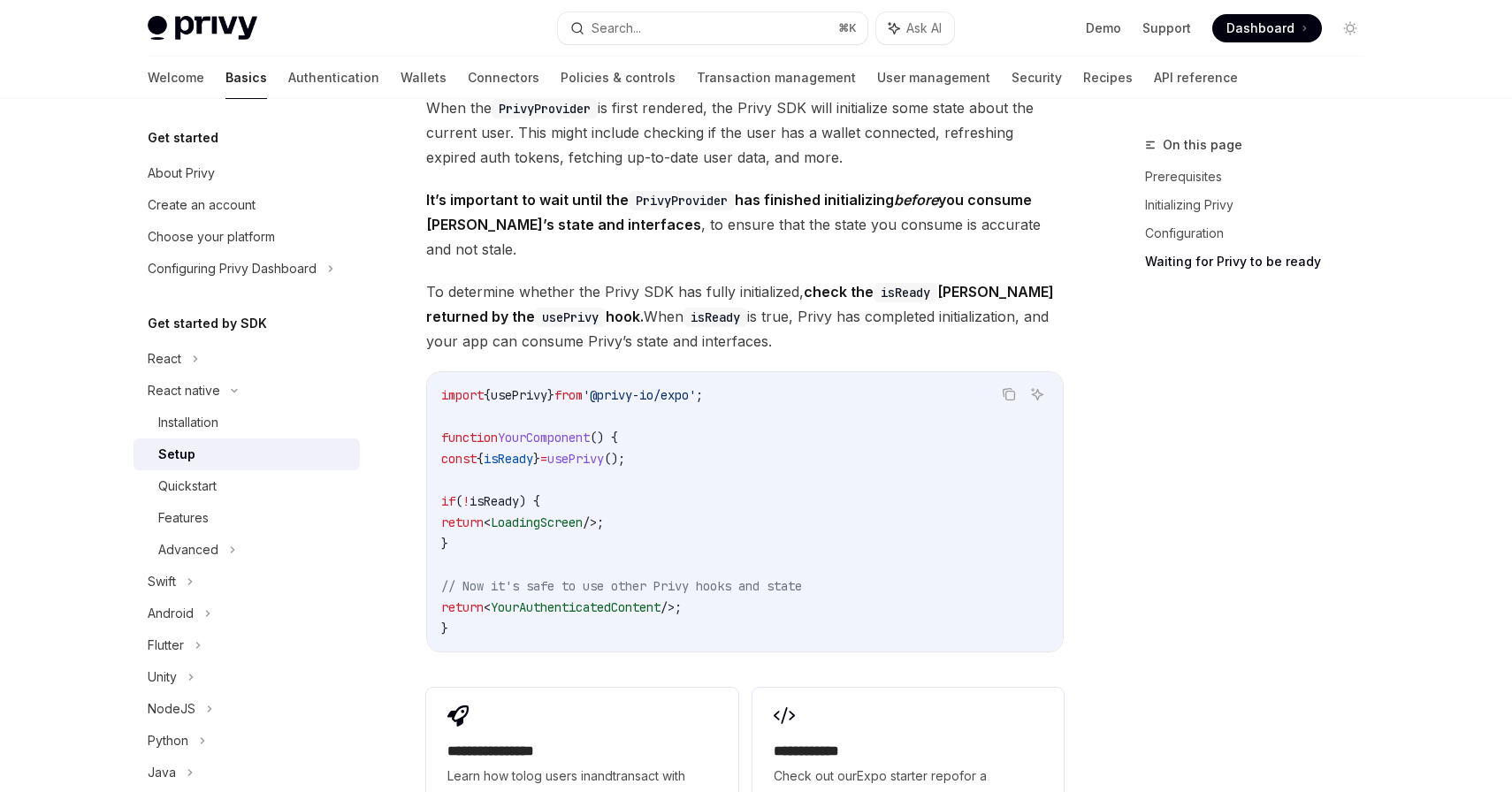
scroll to position [1378, 0]
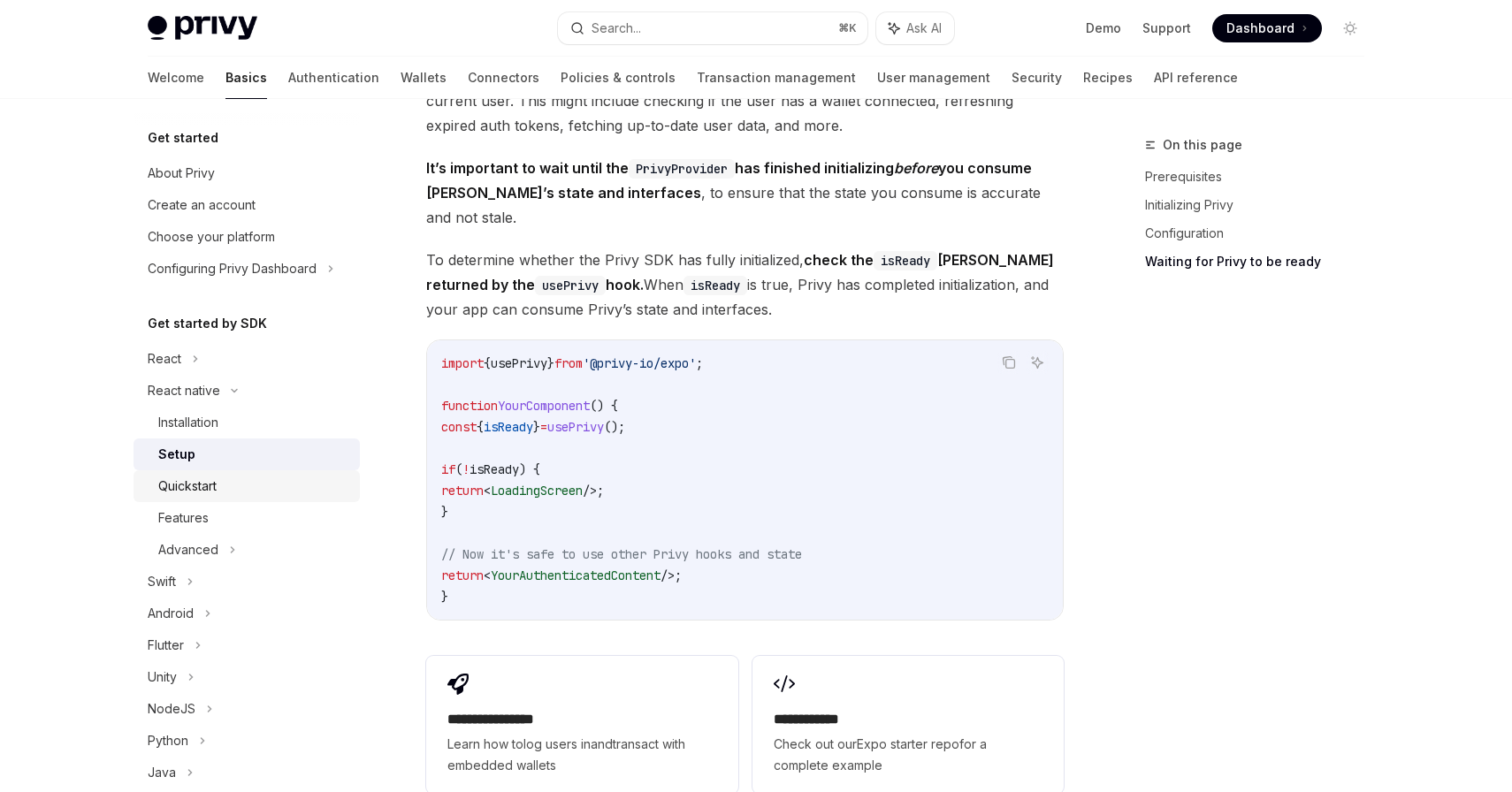
click at [245, 494] on div "Quickstart" at bounding box center [253, 486] width 191 height 22
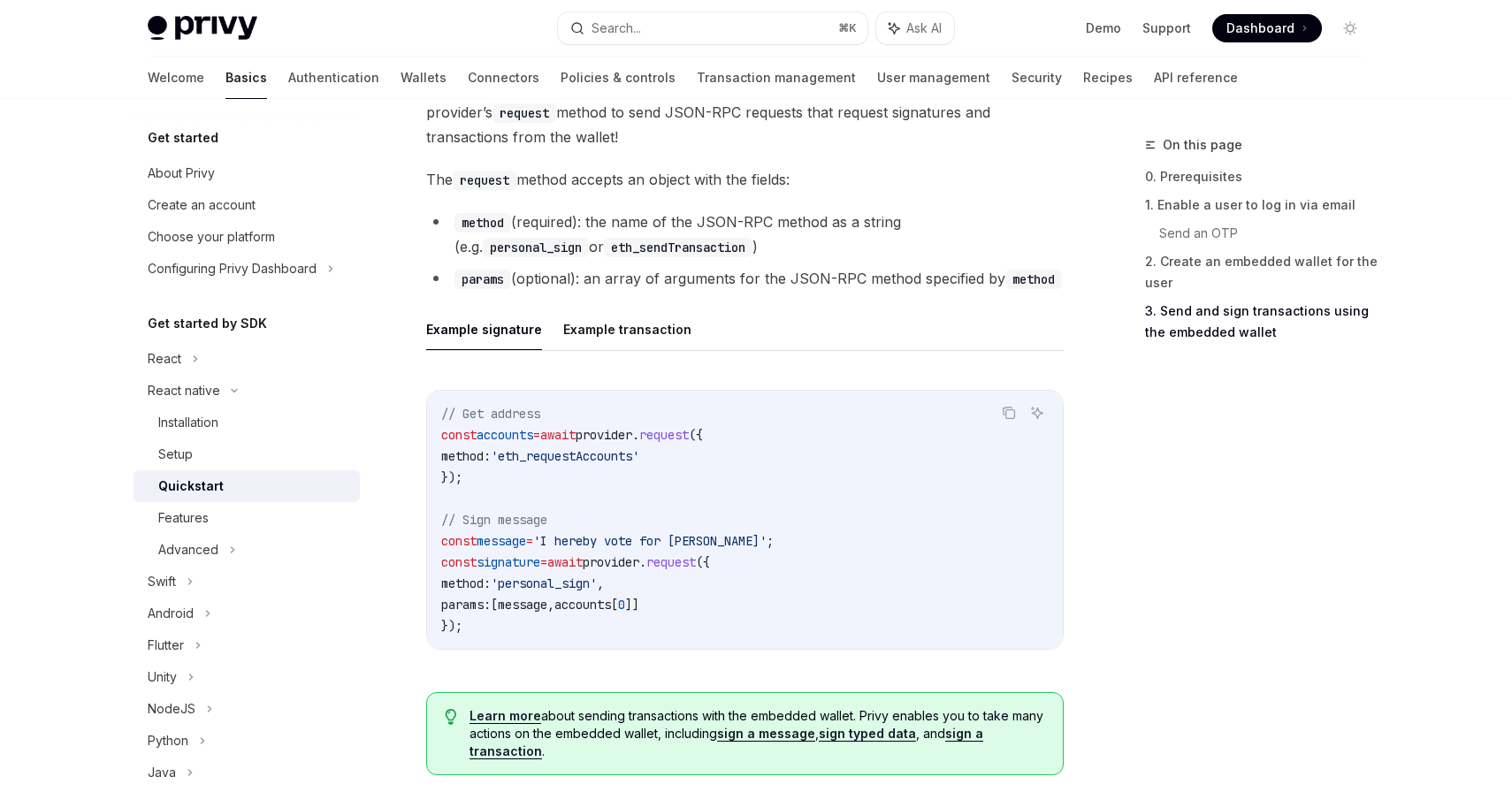
scroll to position [2668, 0]
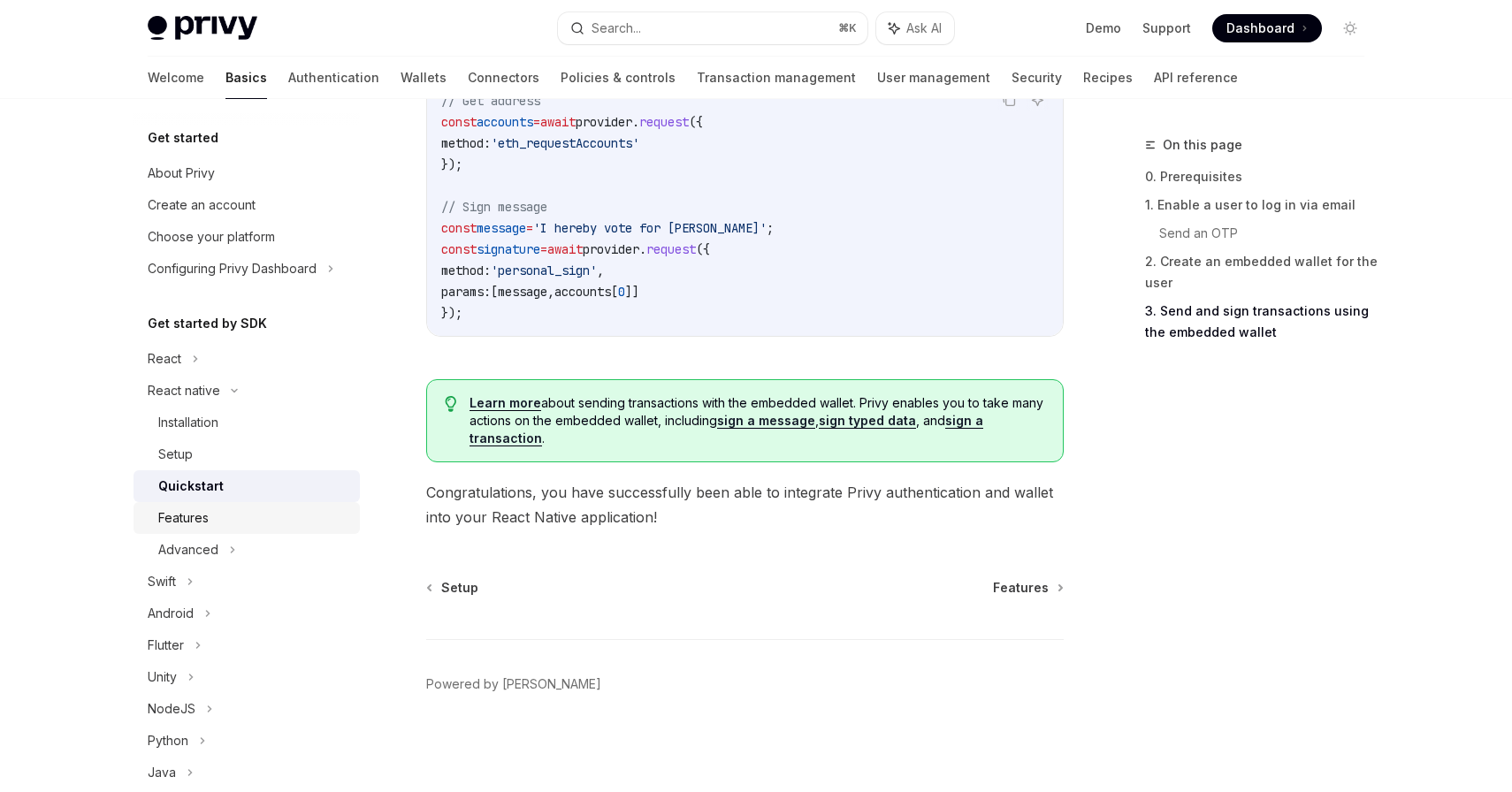
click at [240, 515] on div "Features" at bounding box center [253, 518] width 191 height 22
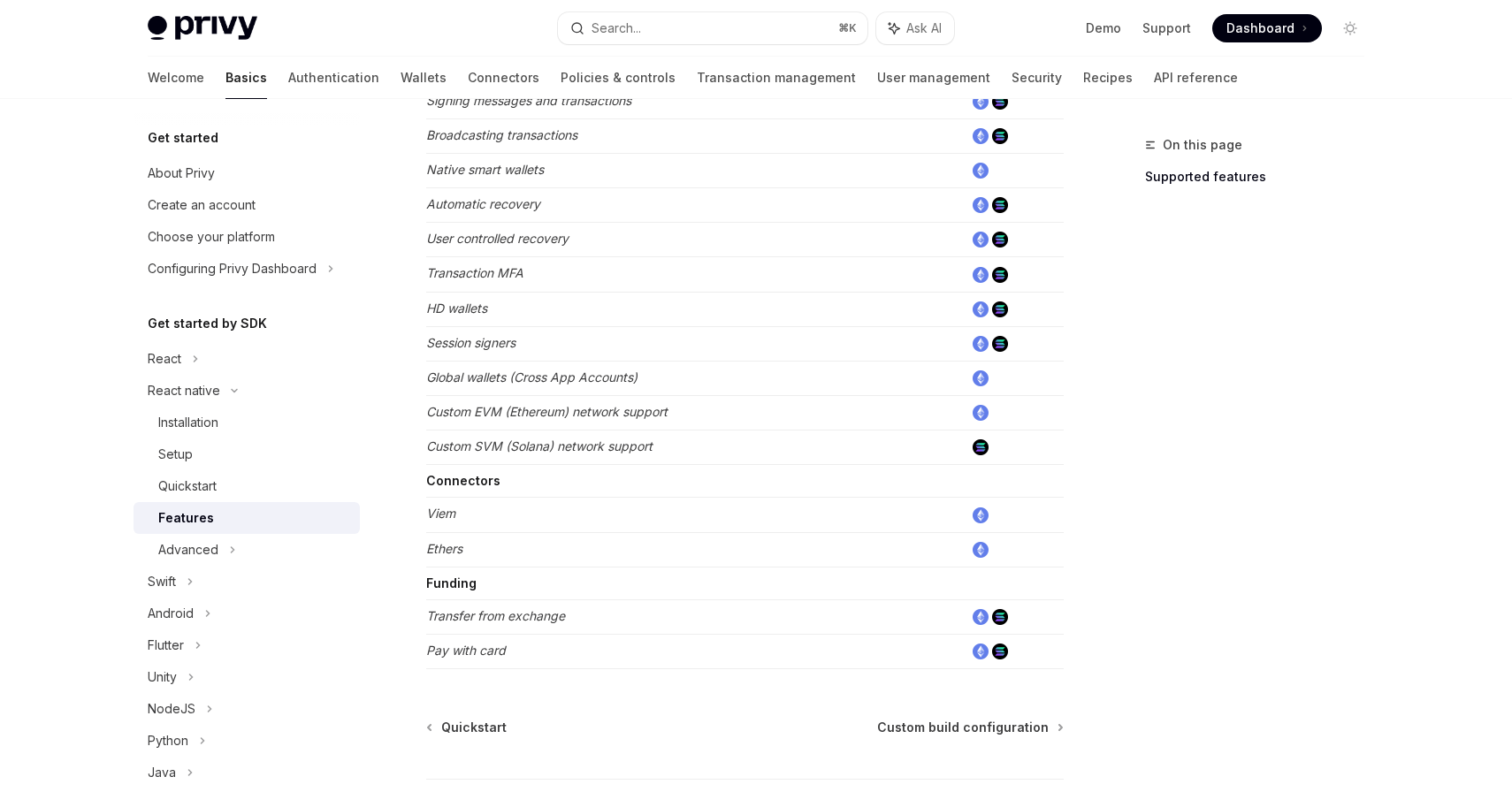
scroll to position [848, 0]
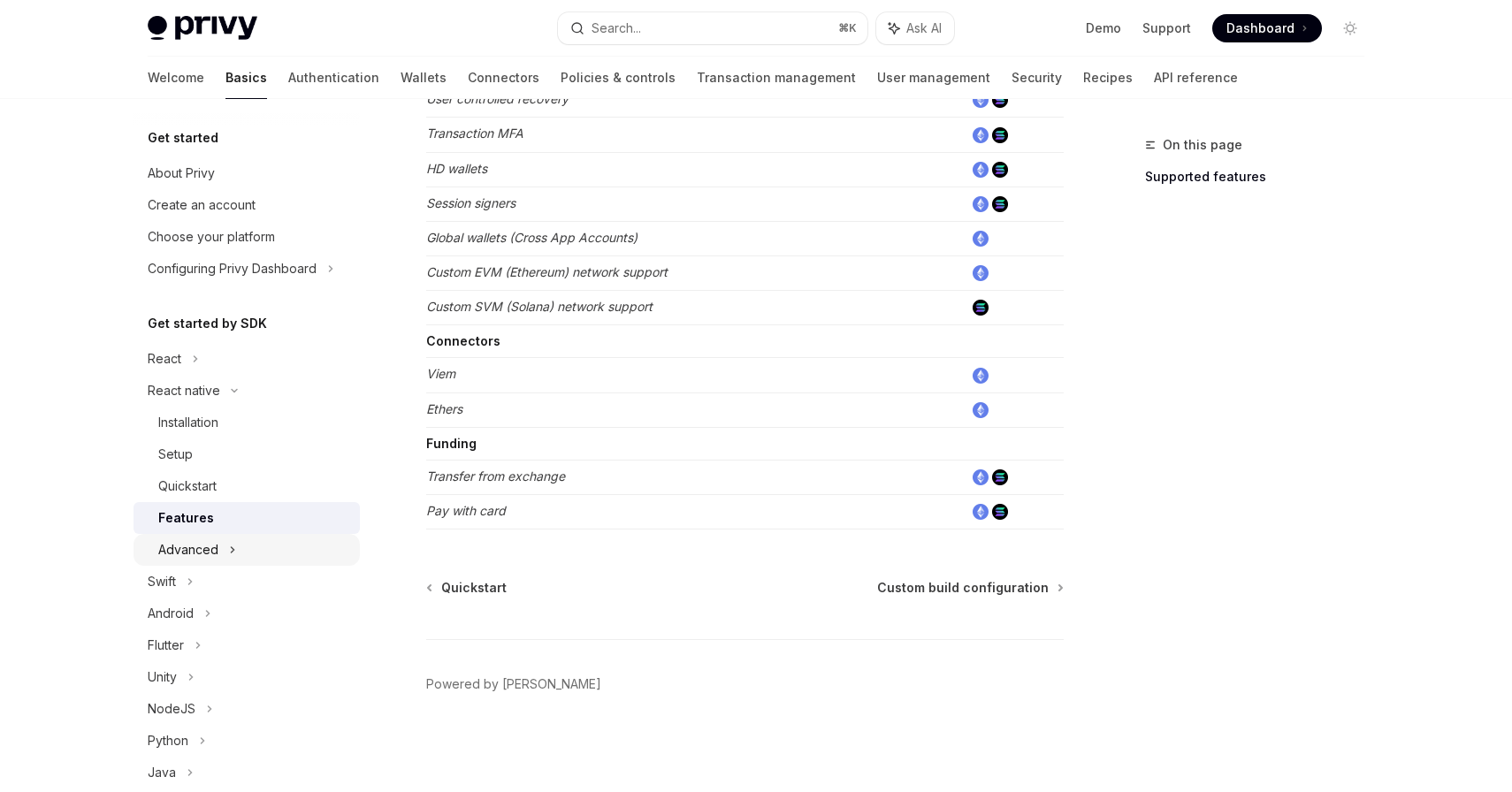
click at [257, 552] on div "Advanced" at bounding box center [246, 550] width 227 height 32
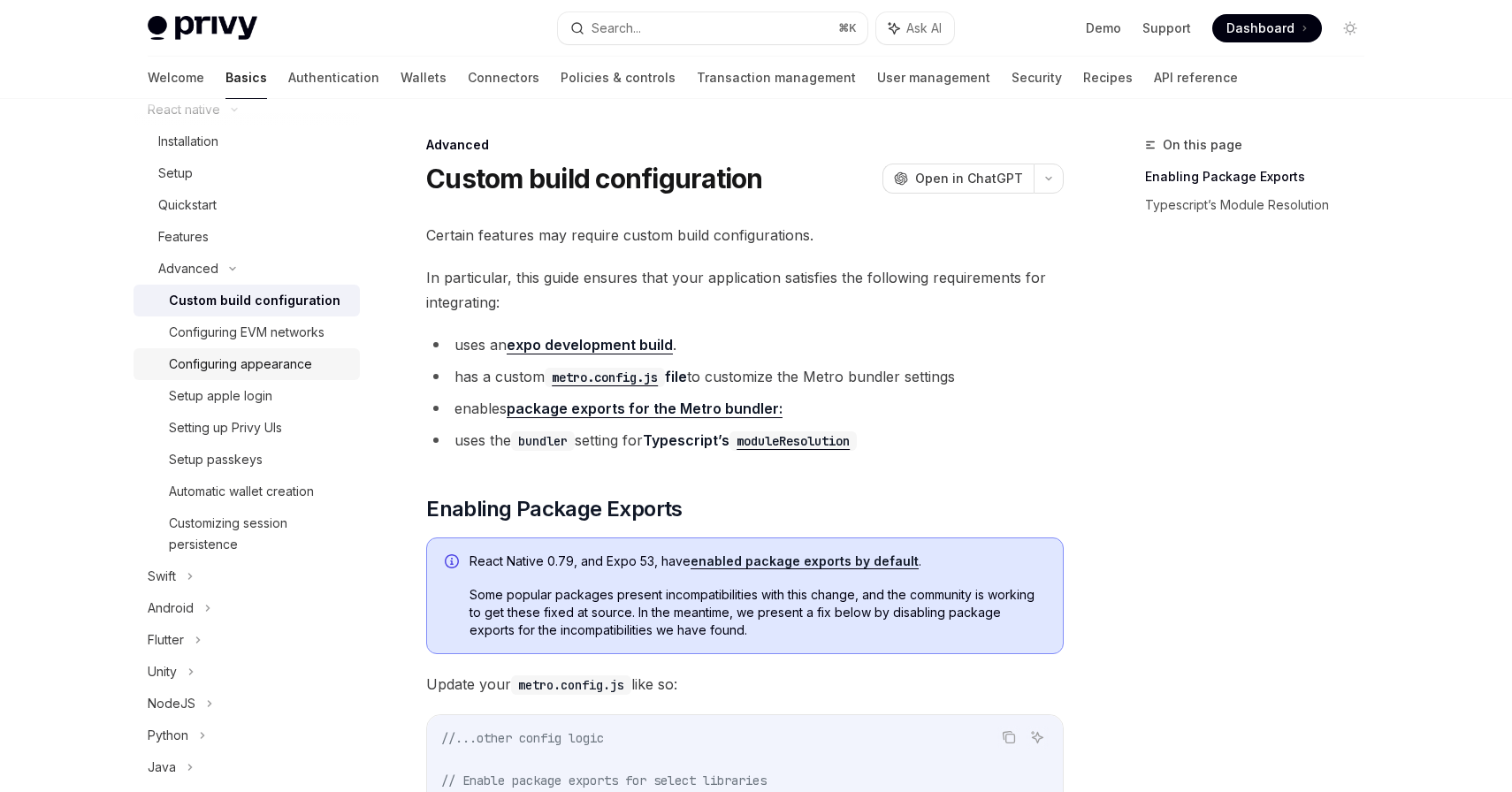
scroll to position [298, 0]
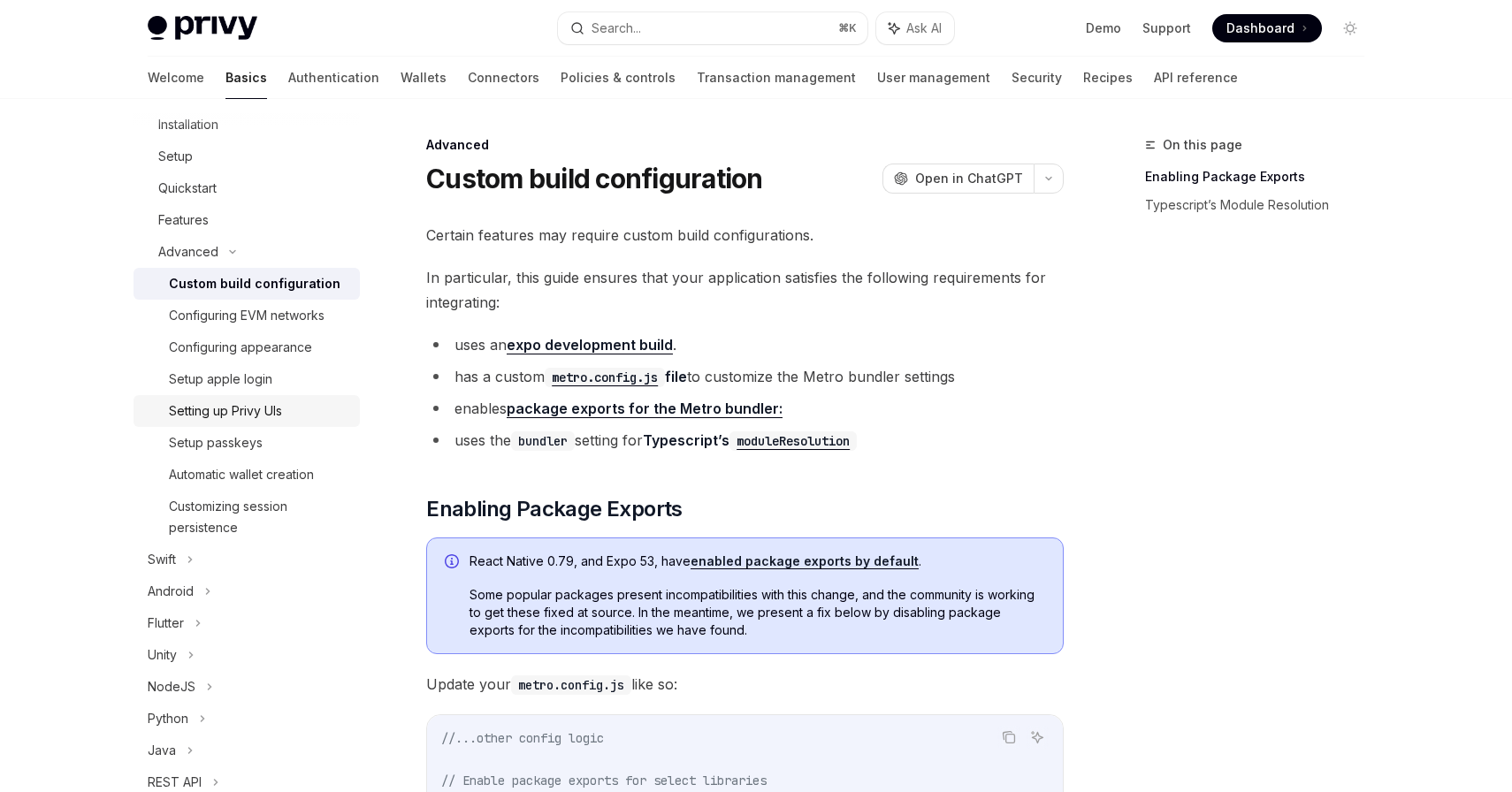
click at [288, 407] on div "Setting up Privy UIs" at bounding box center [259, 411] width 180 height 22
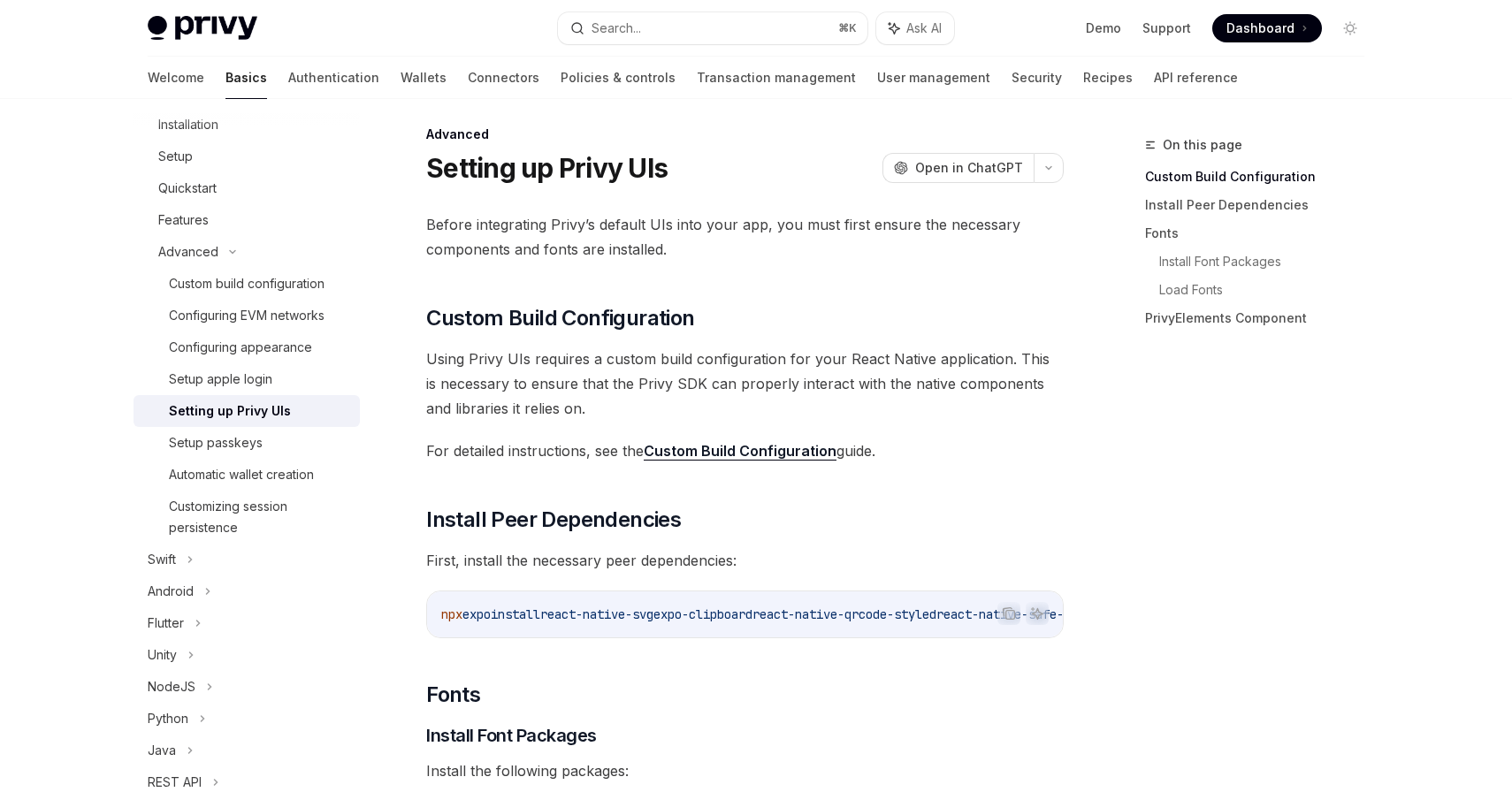
scroll to position [10, 0]
click at [208, 195] on div "Quickstart" at bounding box center [187, 188] width 58 height 22
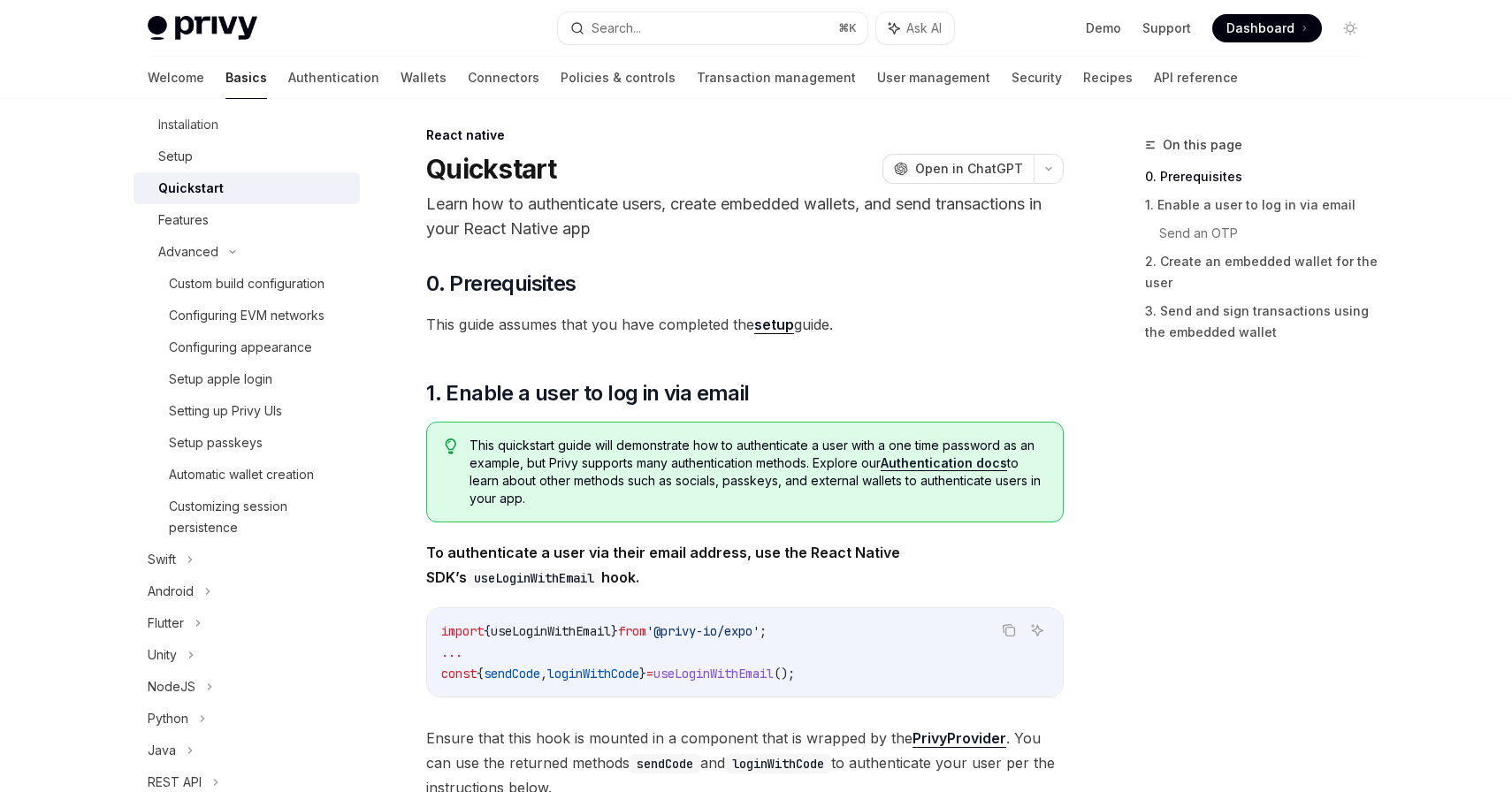
click at [211, 125] on div at bounding box center [246, 114] width 227 height 29
click at [210, 133] on div "Installation" at bounding box center [188, 125] width 60 height 22
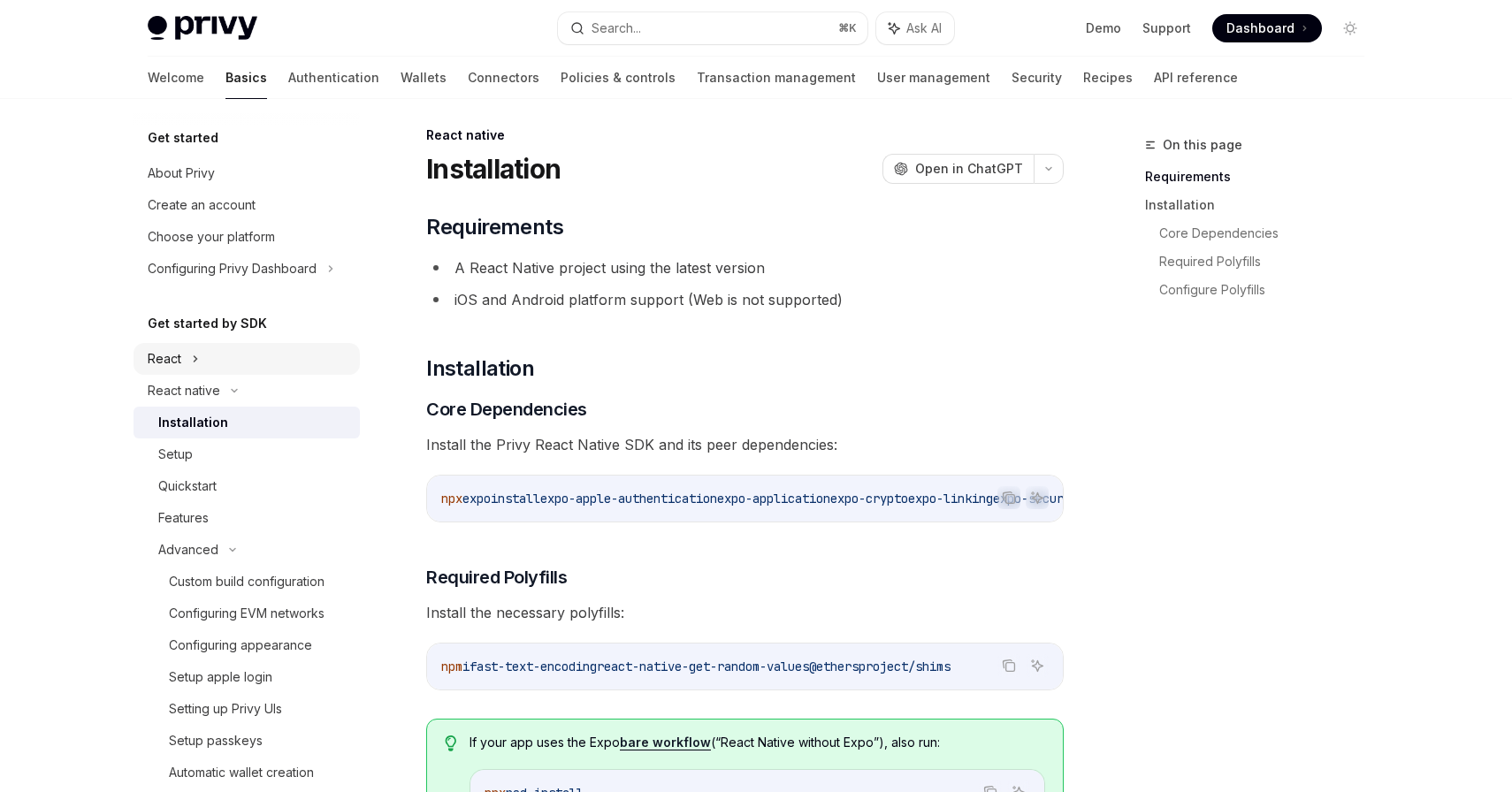
click at [167, 368] on div "React" at bounding box center [165, 359] width 34 height 22
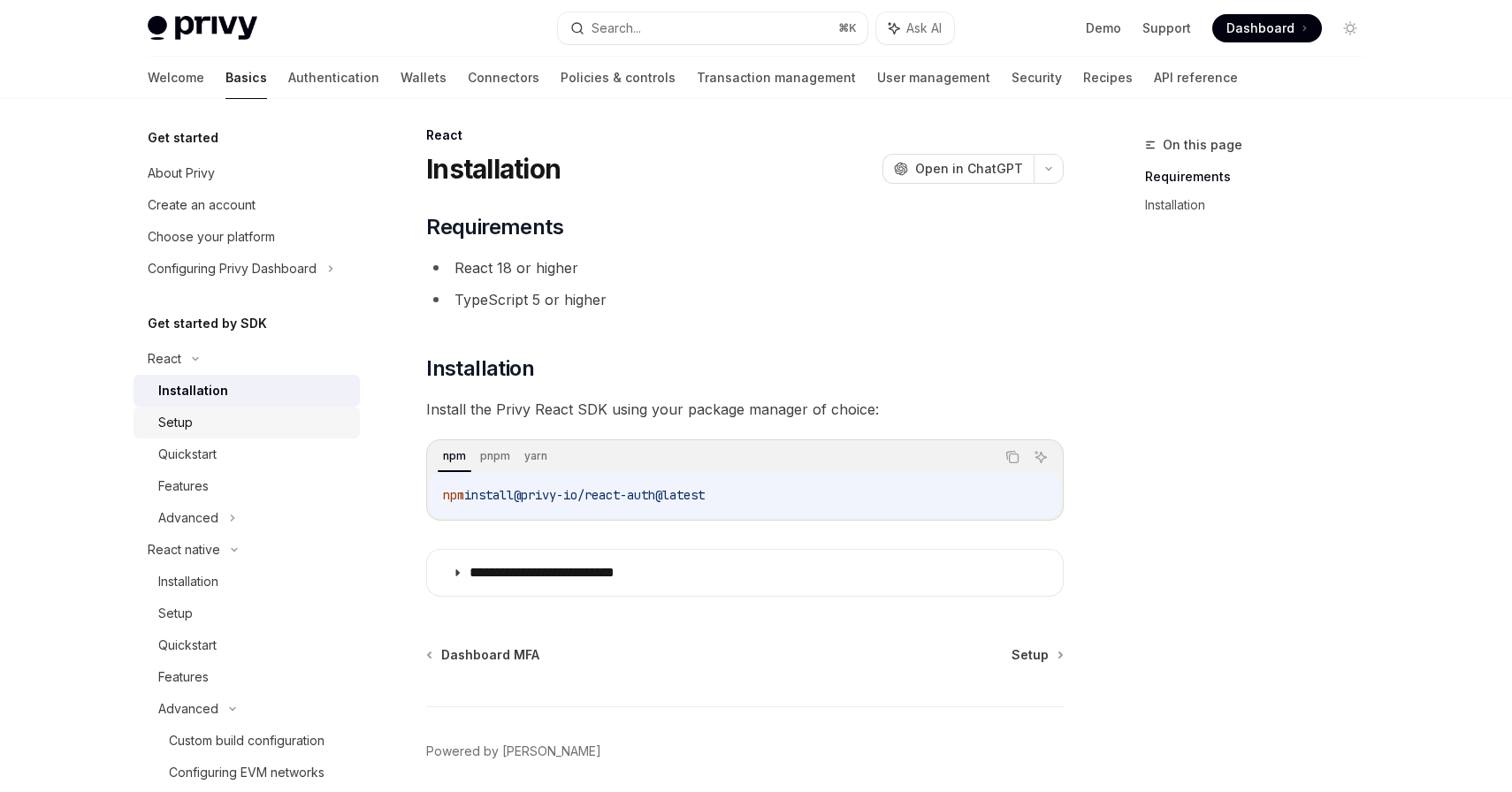
click at [200, 426] on div "Setup" at bounding box center [253, 423] width 191 height 22
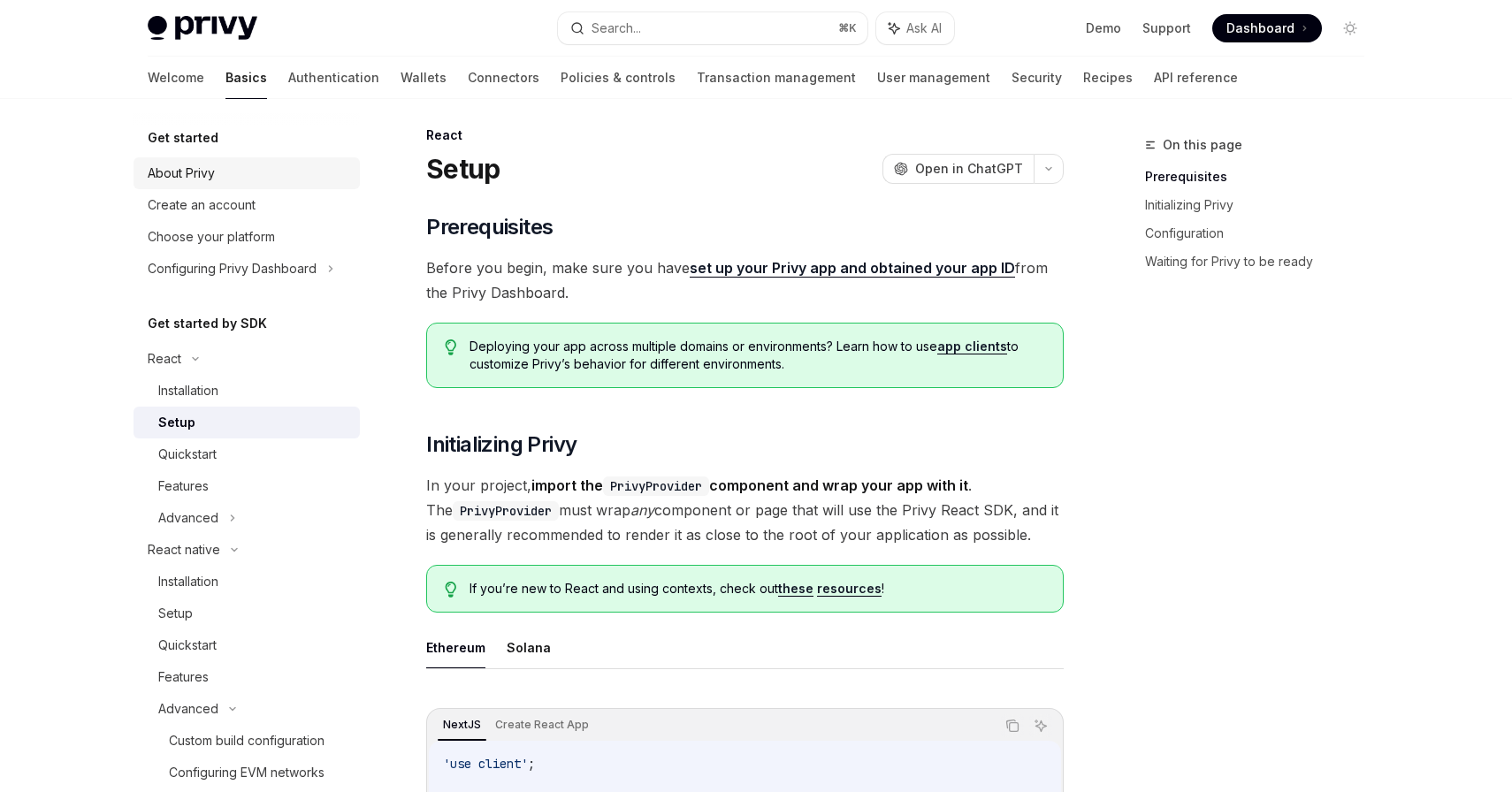
click at [193, 171] on div "About Privy" at bounding box center [181, 174] width 67 height 22
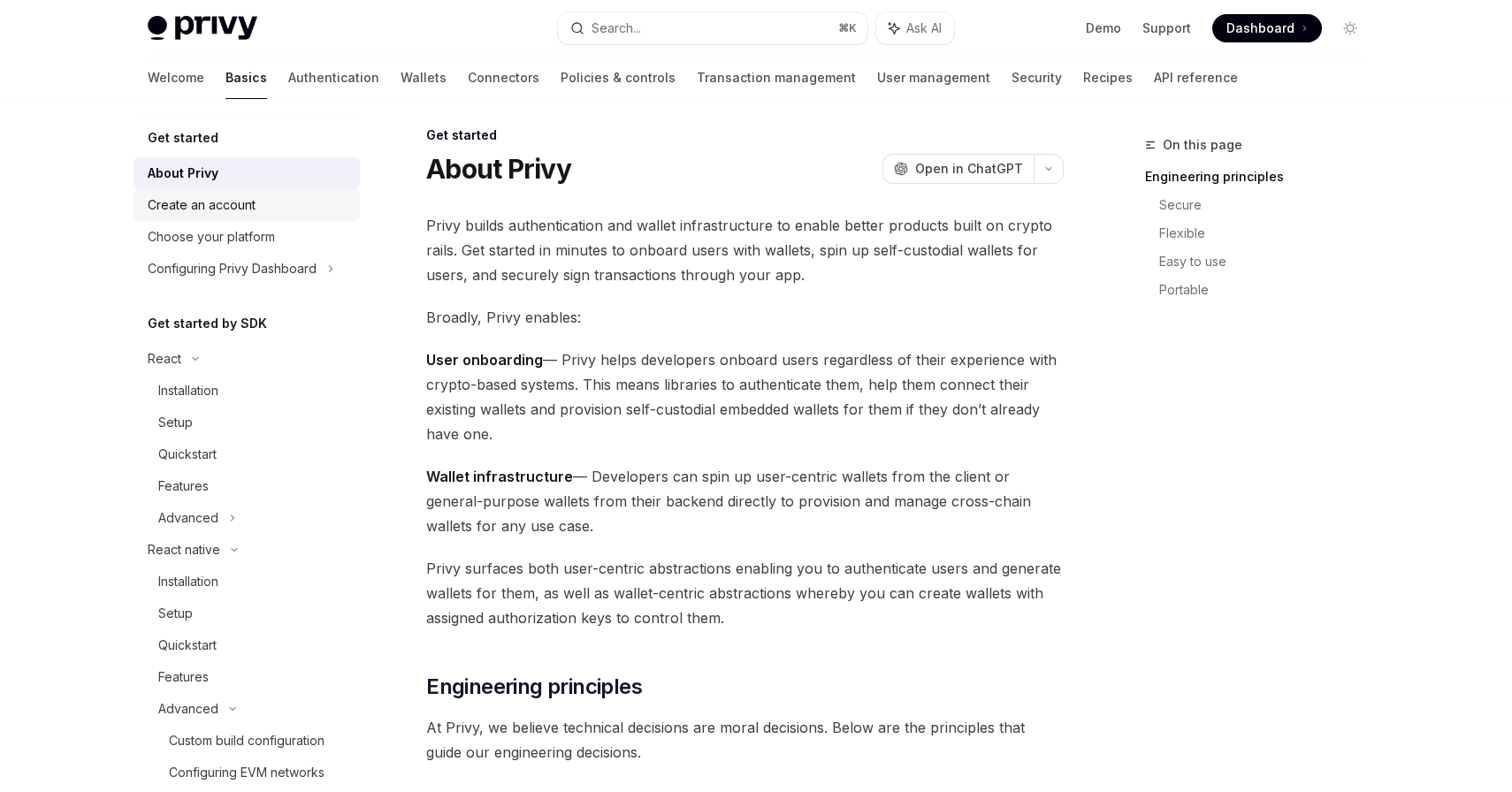
click at [206, 215] on div "Create an account" at bounding box center [202, 205] width 107 height 22
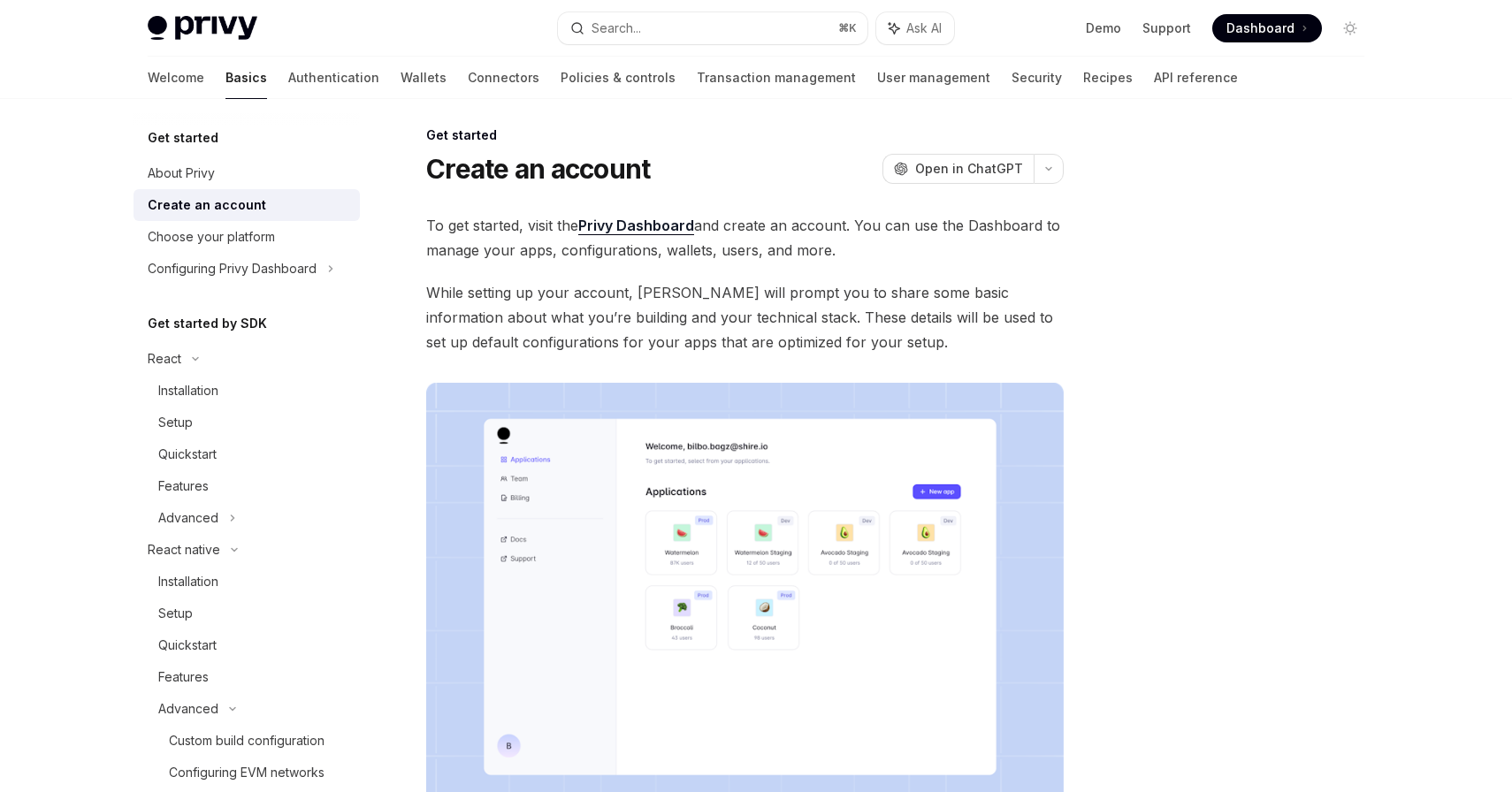
click at [222, 323] on h5 "Get started by SDK" at bounding box center [207, 323] width 119 height 22
click at [162, 358] on div "React" at bounding box center [165, 359] width 34 height 22
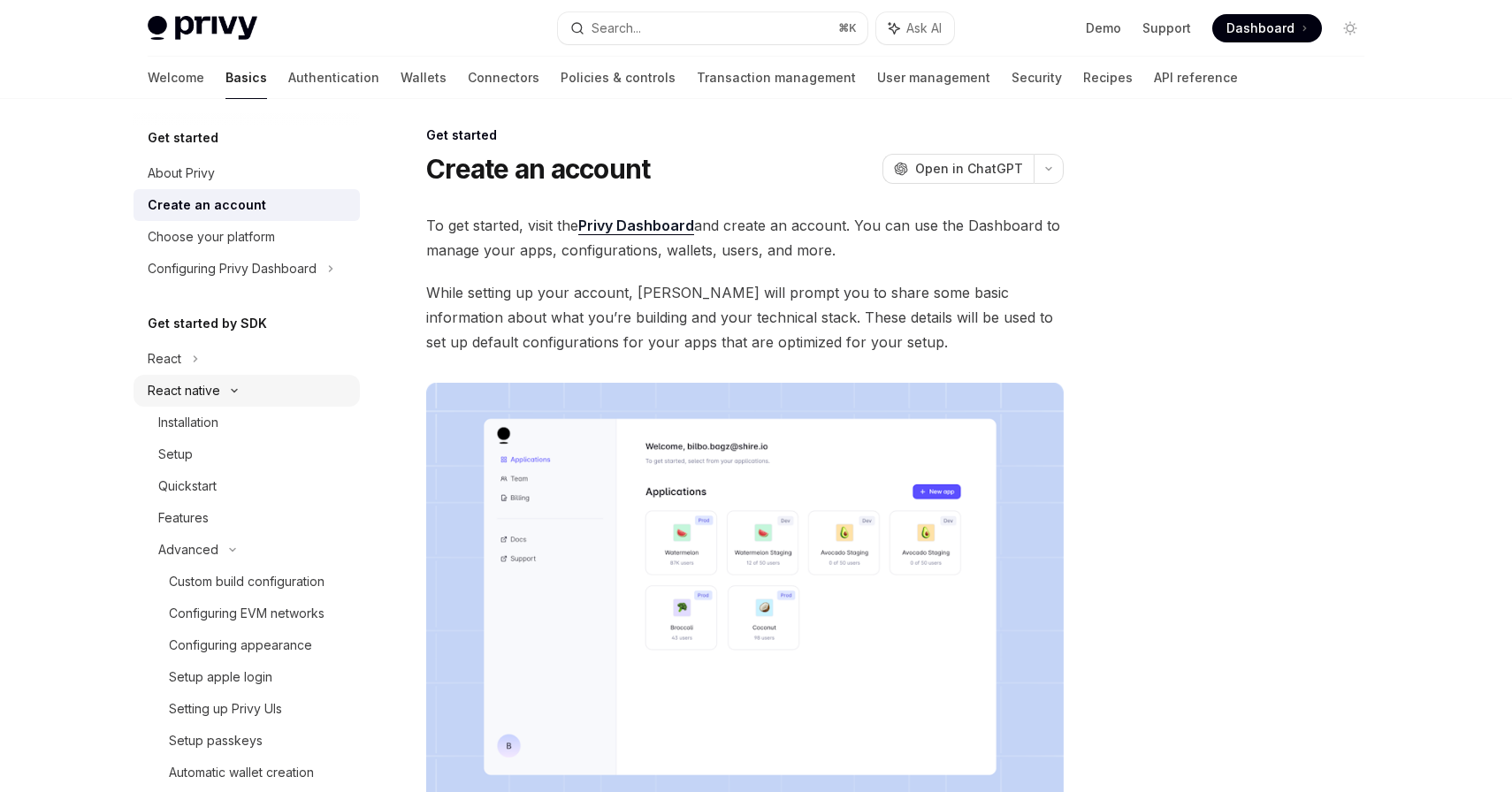
click at [181, 385] on div "React native" at bounding box center [184, 391] width 73 height 22
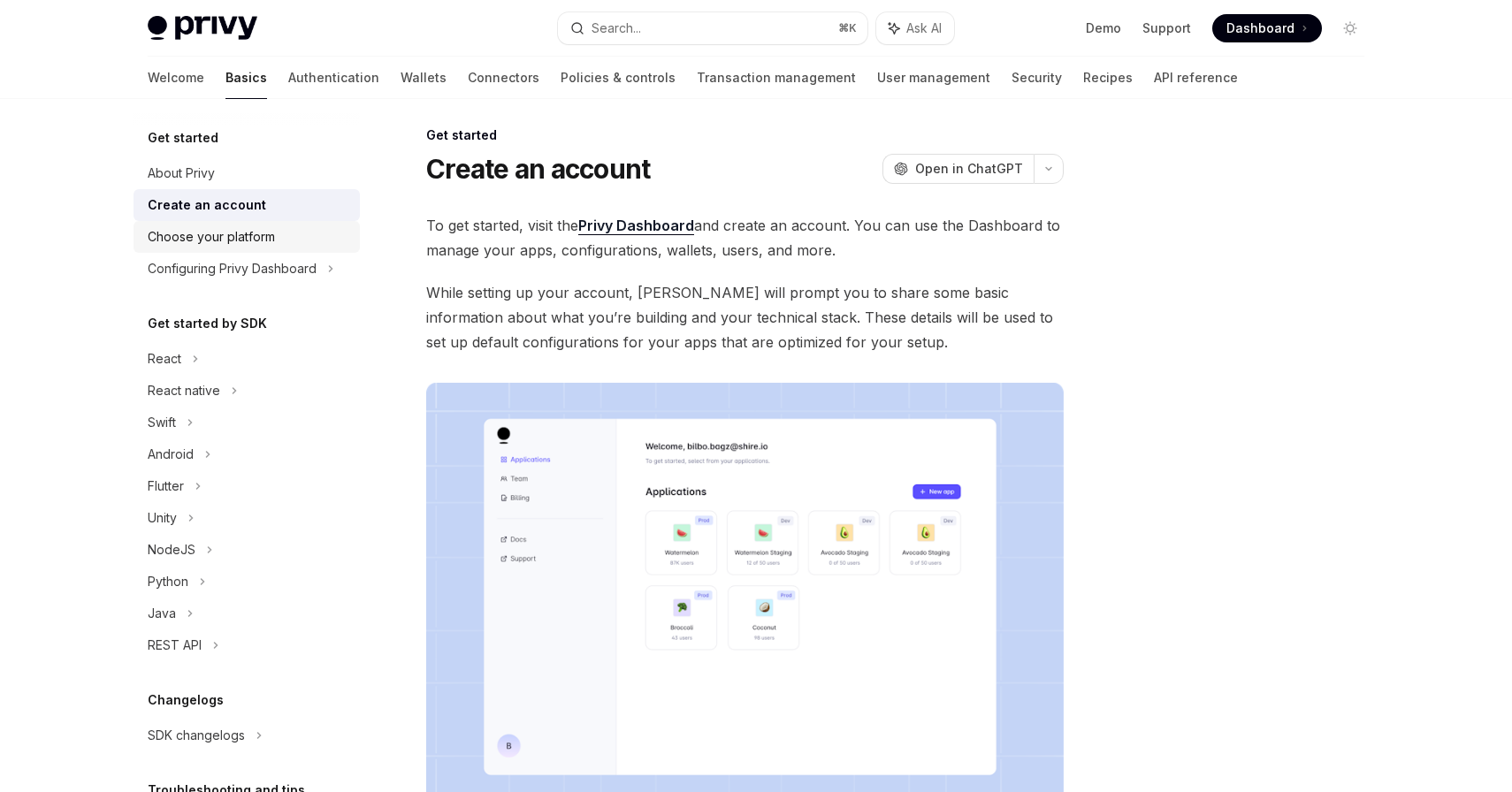
click at [251, 238] on div "Choose your platform" at bounding box center [211, 237] width 127 height 22
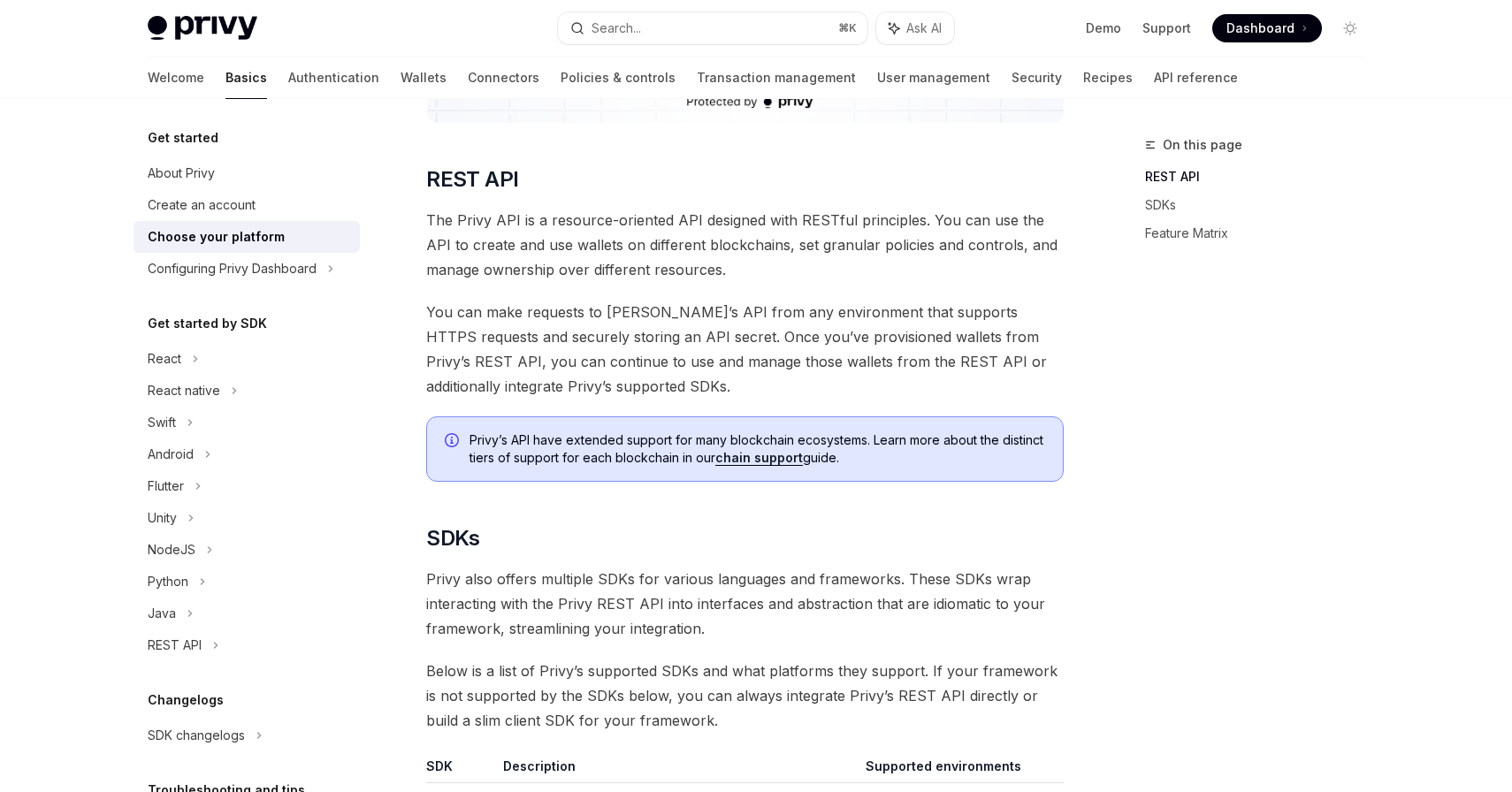
scroll to position [465, 0]
click at [197, 367] on icon at bounding box center [195, 359] width 7 height 22
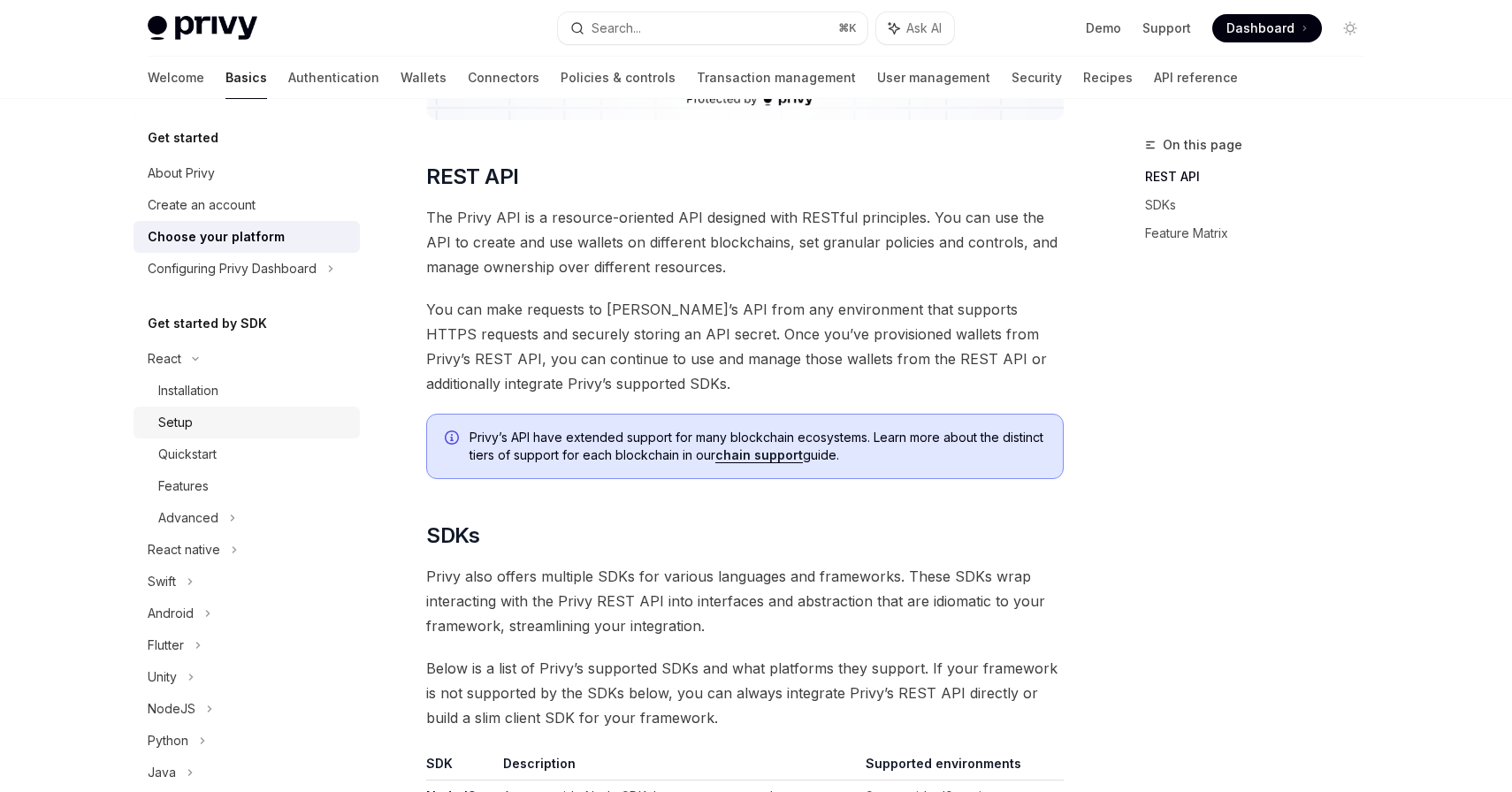
scroll to position [77, 0]
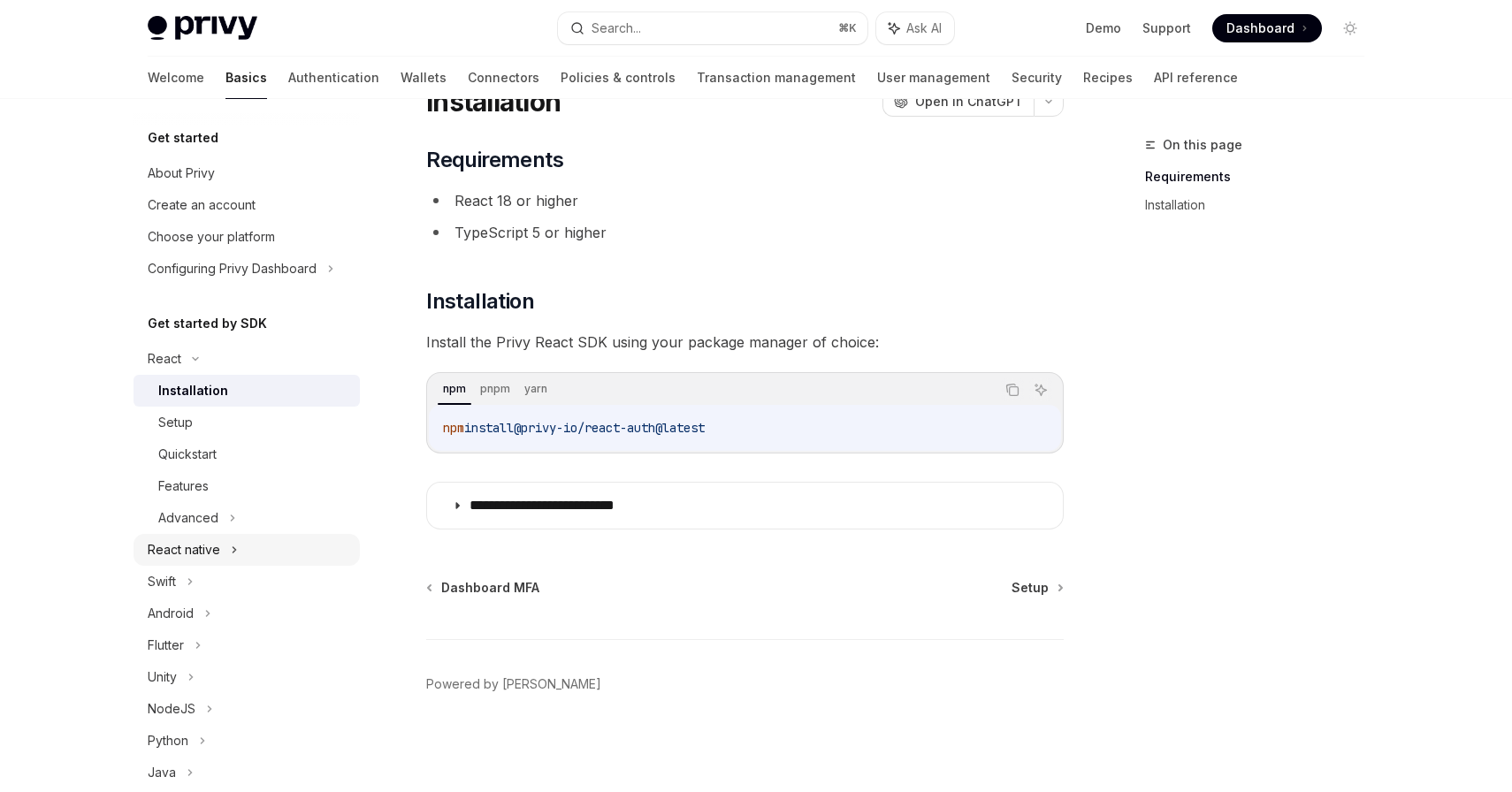
click at [254, 545] on div "React native" at bounding box center [246, 550] width 227 height 32
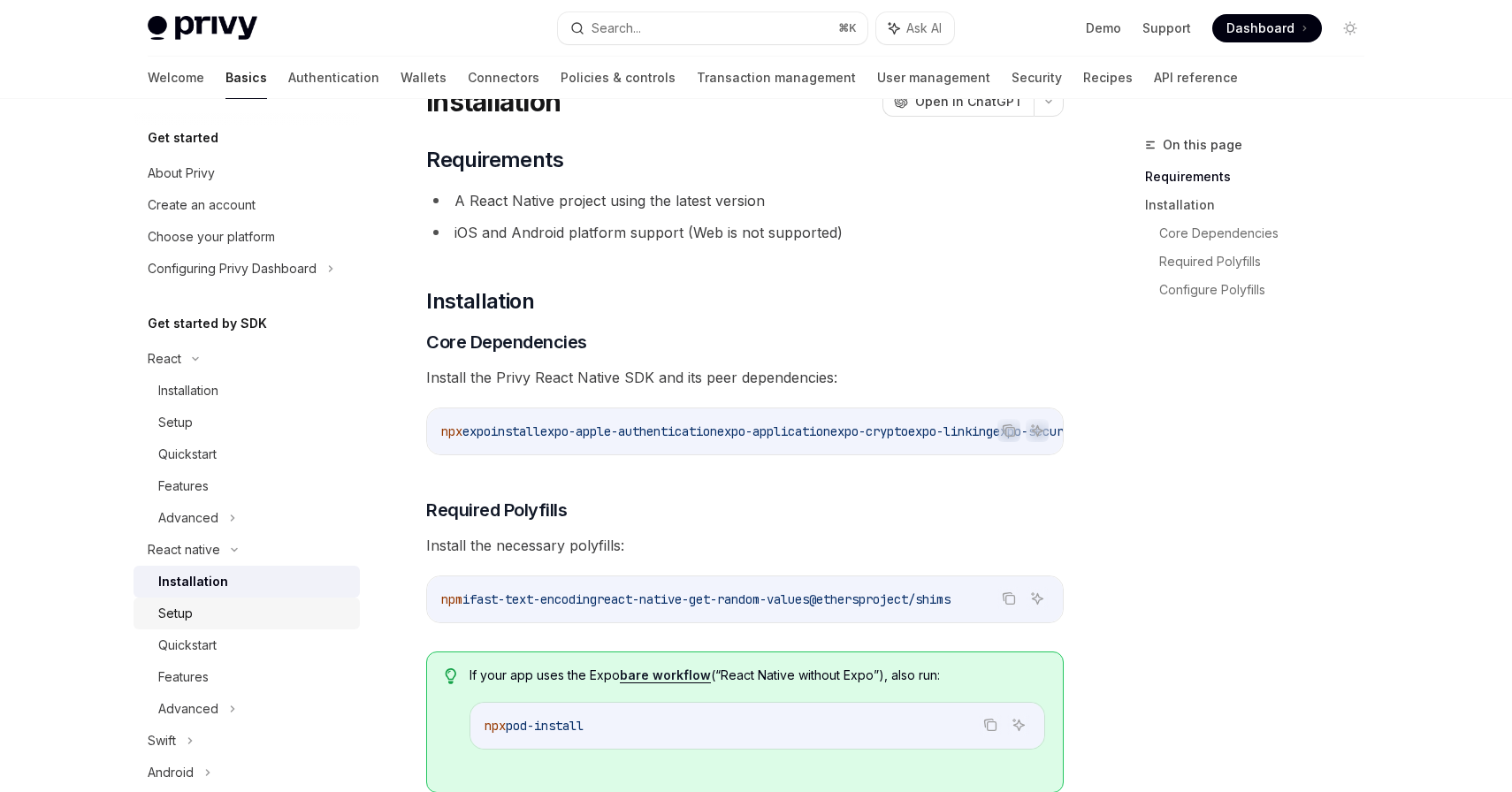
type textarea "*"
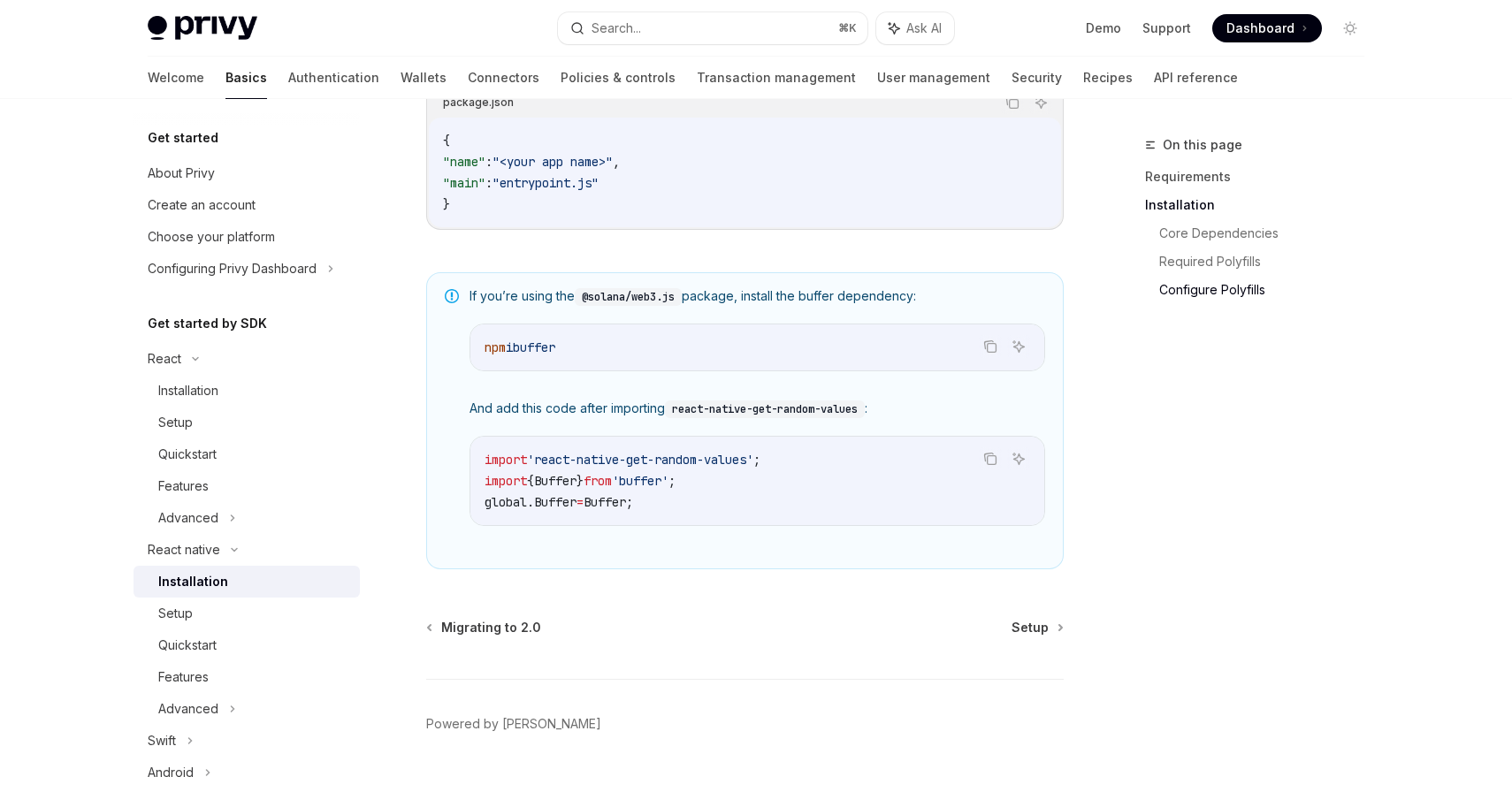
scroll to position [1231, 0]
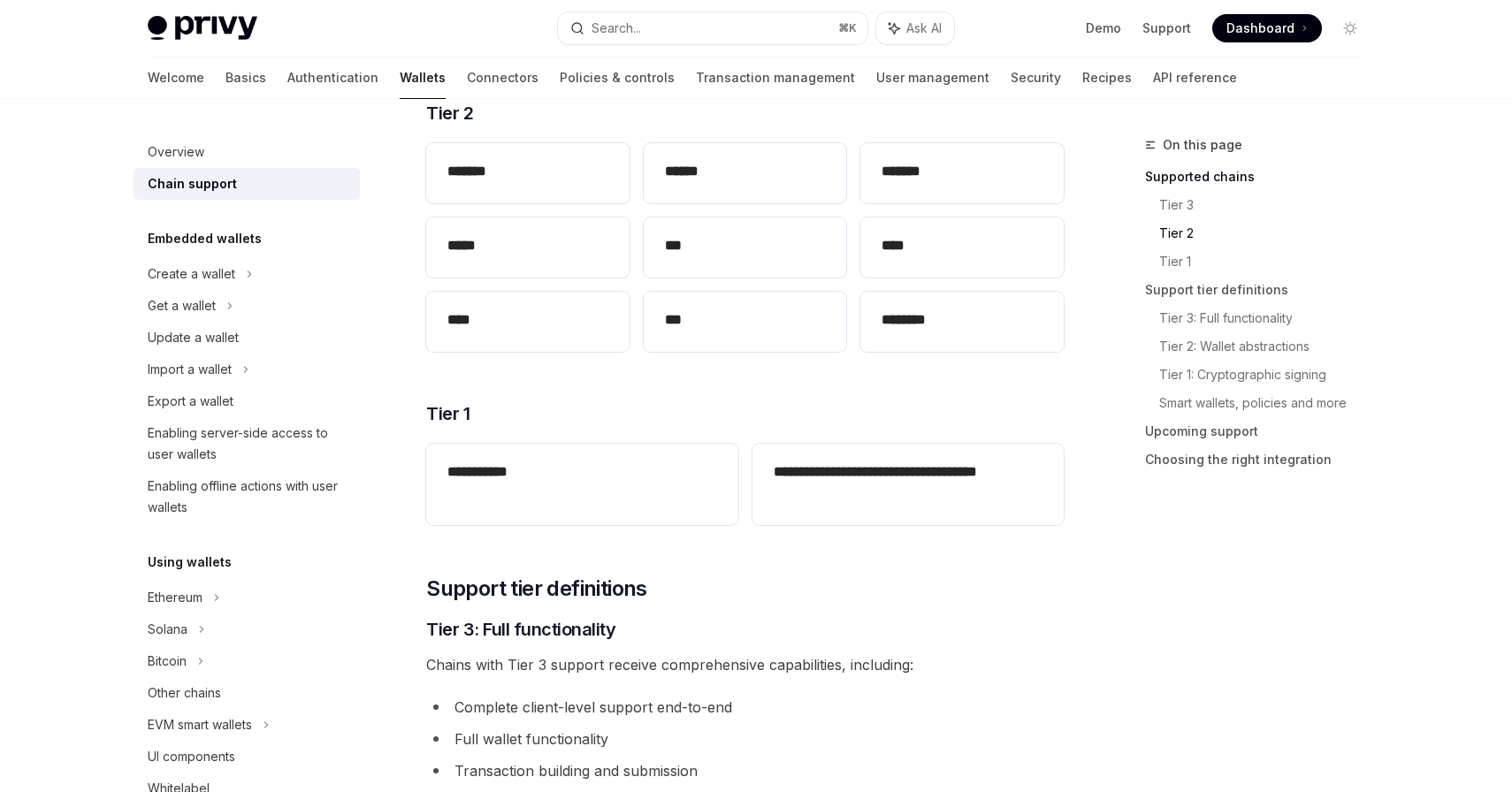
scroll to position [489, 0]
